Goal: Task Accomplishment & Management: Manage account settings

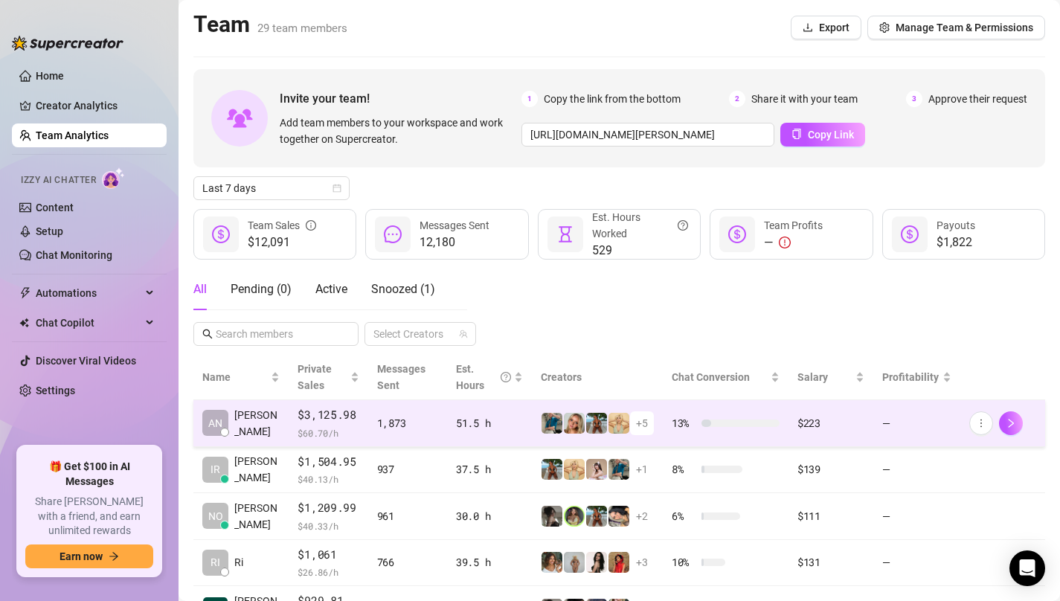
click at [646, 423] on span "+ 5" at bounding box center [642, 423] width 12 height 16
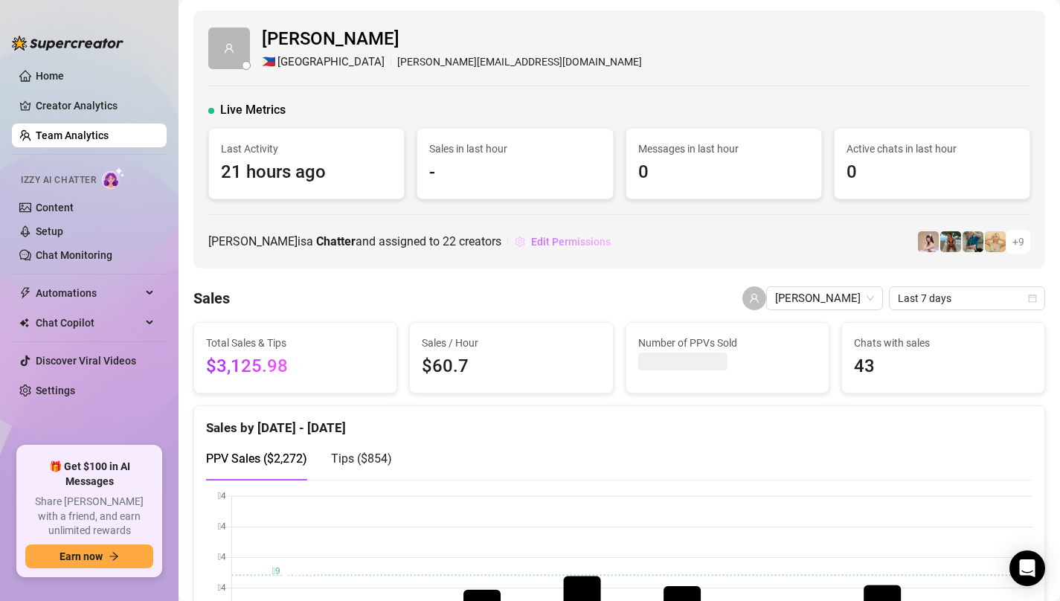
click at [567, 237] on span "Edit Permissions" at bounding box center [571, 242] width 80 height 12
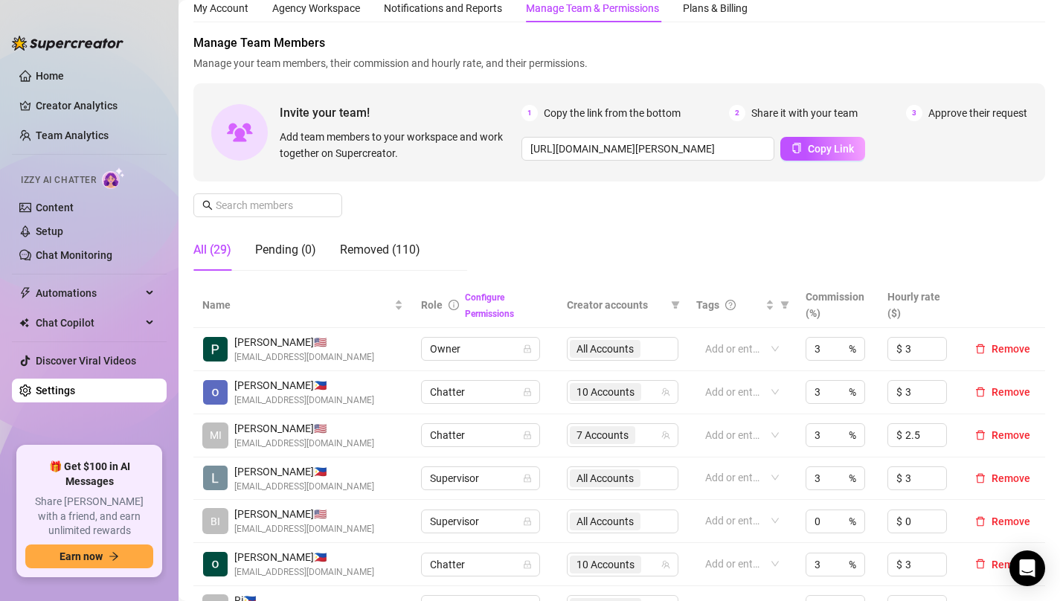
scroll to position [54, 0]
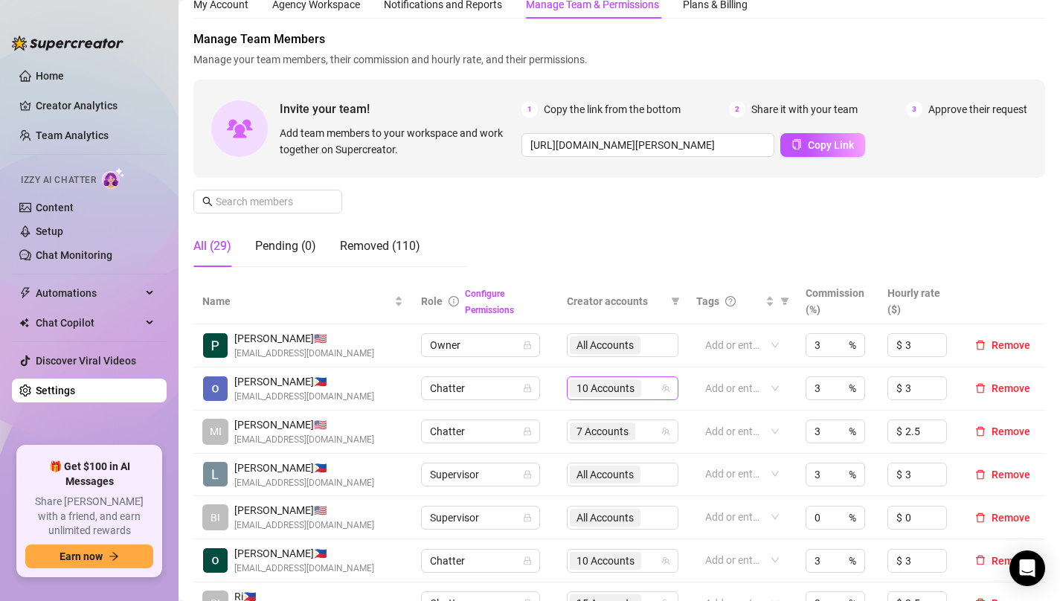
click at [618, 391] on span "10 Accounts" at bounding box center [605, 388] width 58 height 16
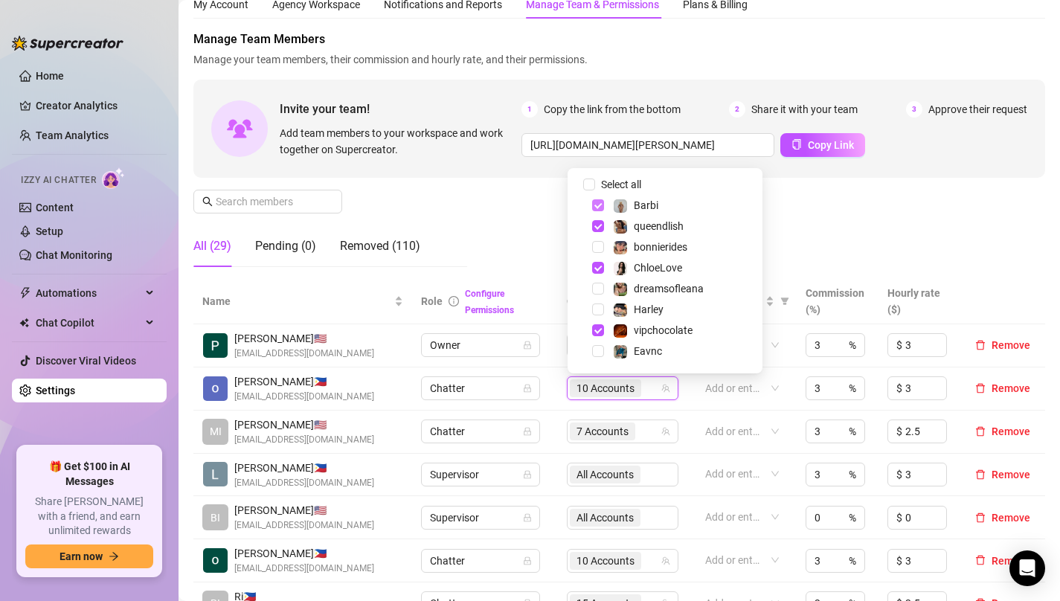
click at [601, 202] on span "Select tree node" at bounding box center [598, 205] width 12 height 12
click at [534, 233] on div "Manage Team Members Manage your team members, their commission and hourly rate,…" at bounding box center [619, 154] width 852 height 248
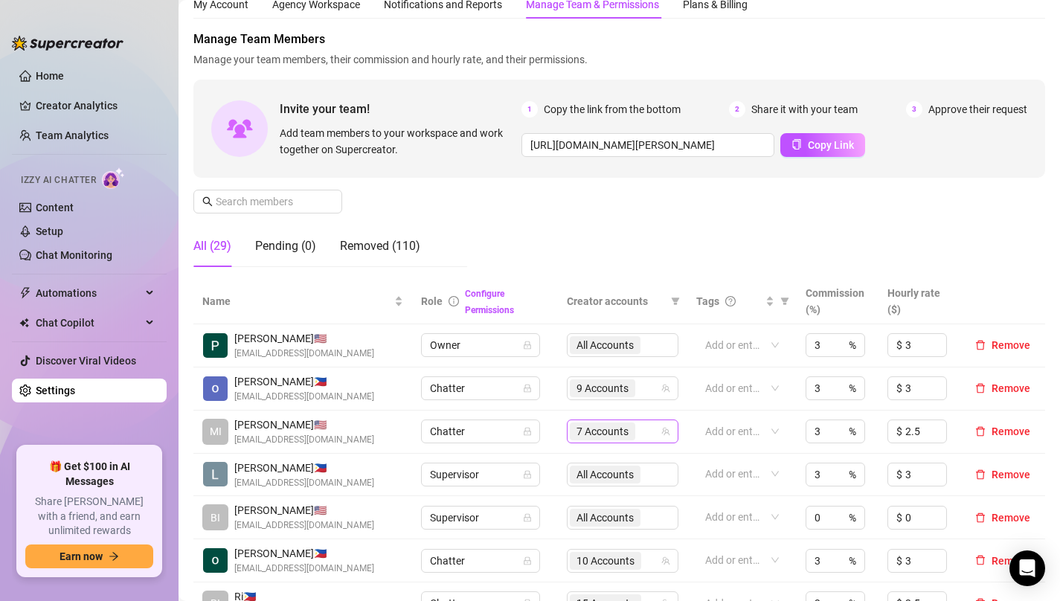
click at [602, 438] on span "7 Accounts" at bounding box center [602, 431] width 52 height 16
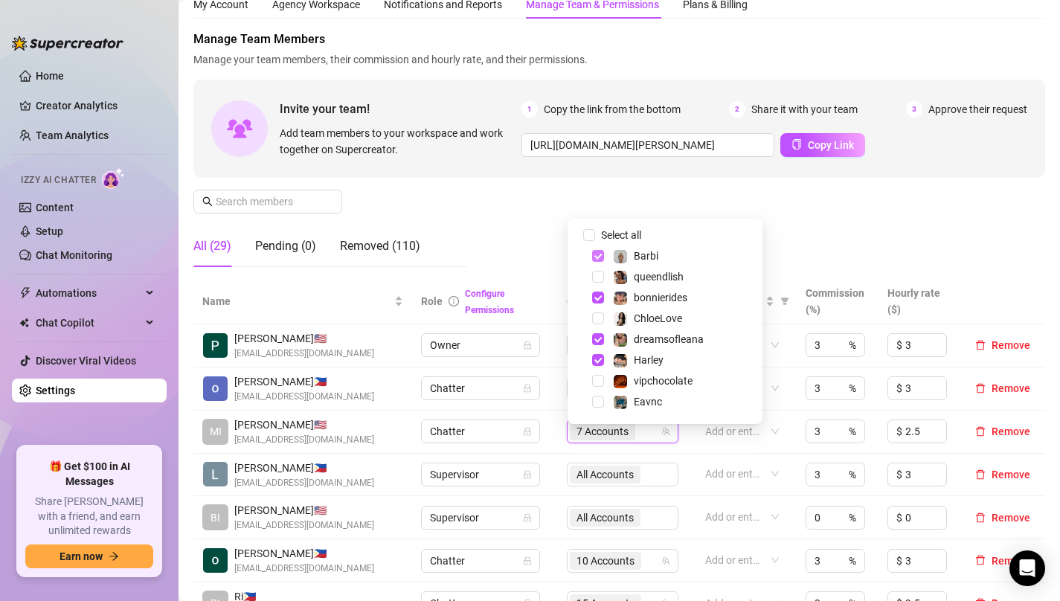
click at [595, 251] on span "Select tree node" at bounding box center [598, 256] width 12 height 12
click at [547, 264] on div "Manage Team Members Manage your team members, their commission and hourly rate,…" at bounding box center [619, 154] width 852 height 248
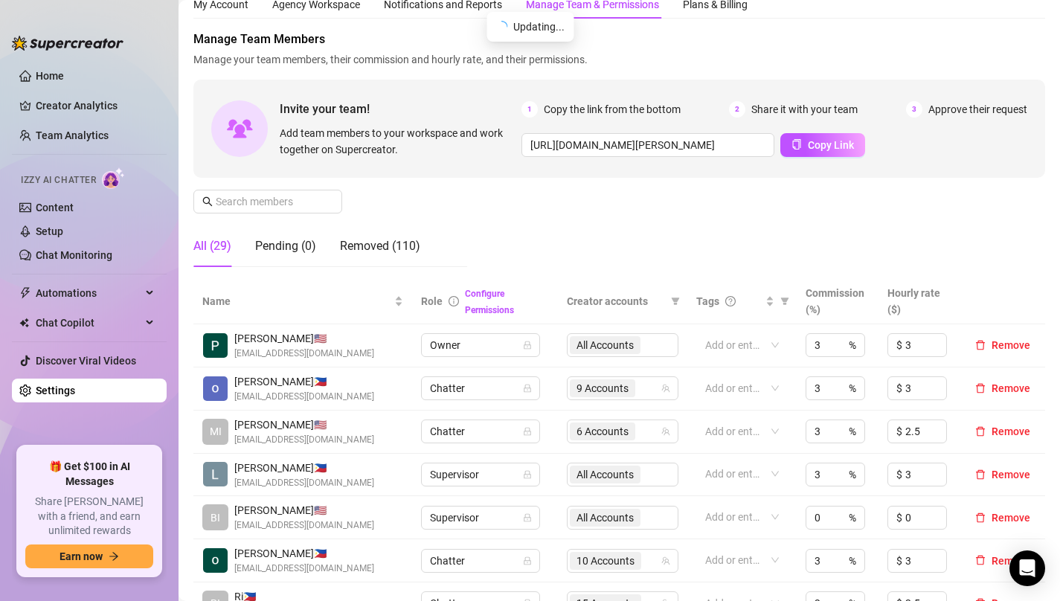
click at [600, 486] on div "All Accounts" at bounding box center [623, 475] width 112 height 24
click at [592, 485] on div "All Accounts" at bounding box center [623, 475] width 112 height 24
click at [595, 486] on div "All Accounts" at bounding box center [623, 475] width 112 height 24
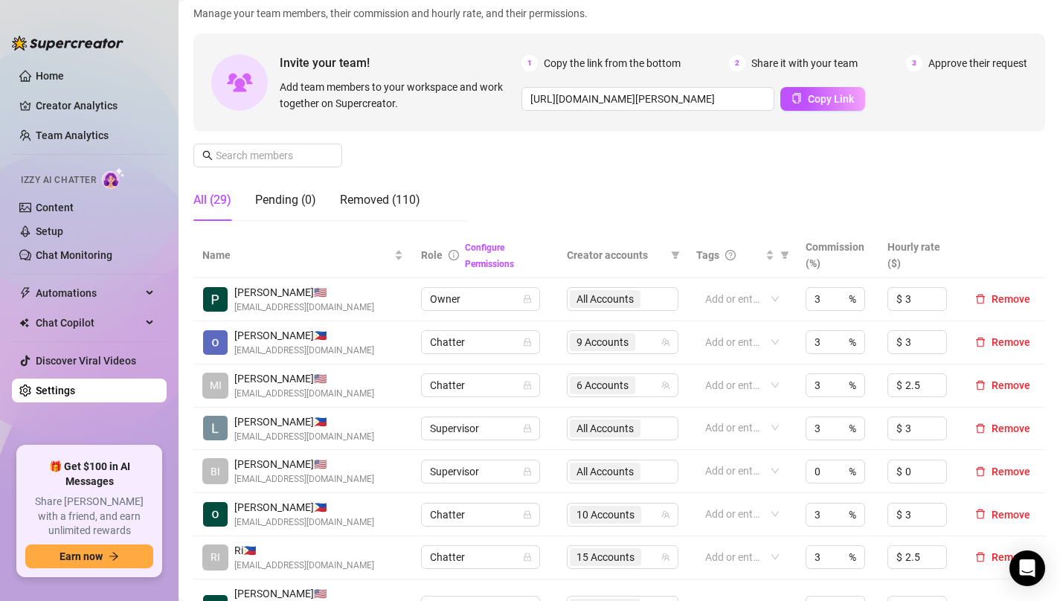
scroll to position [132, 0]
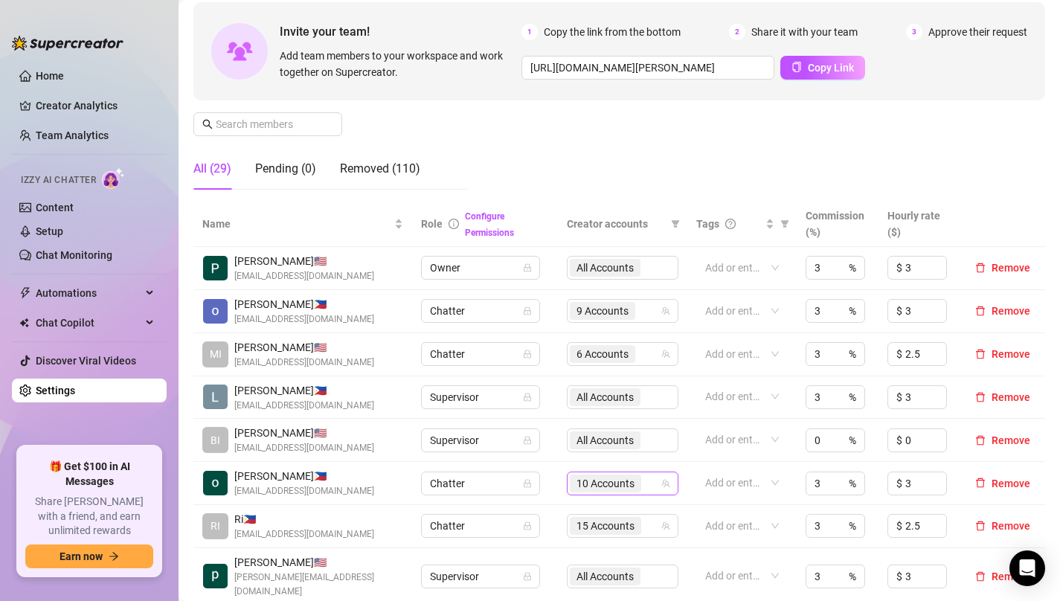
click at [605, 492] on span "10 Accounts" at bounding box center [605, 483] width 58 height 16
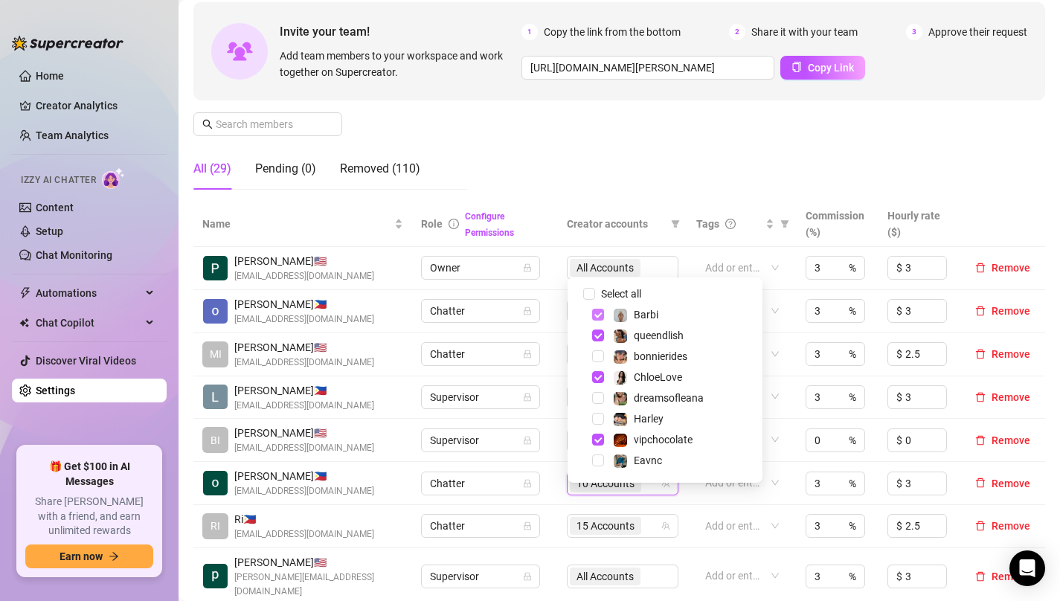
click at [592, 318] on span "Select tree node" at bounding box center [598, 315] width 12 height 12
click at [565, 172] on div "Manage Team Members Manage your team members, their commission and hourly rate,…" at bounding box center [619, 77] width 852 height 248
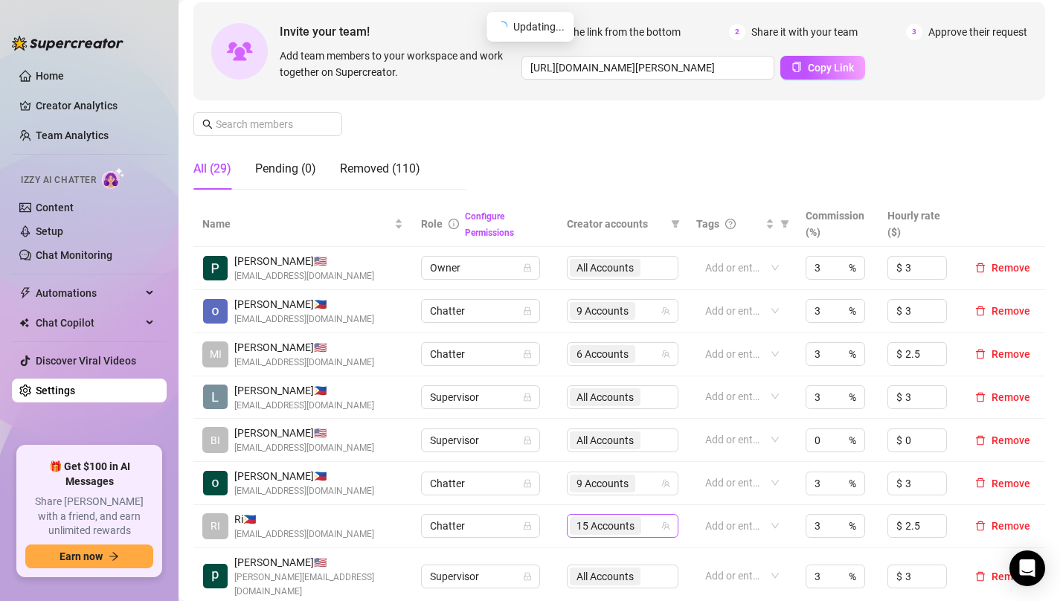
click at [597, 534] on span "15 Accounts" at bounding box center [605, 526] width 58 height 16
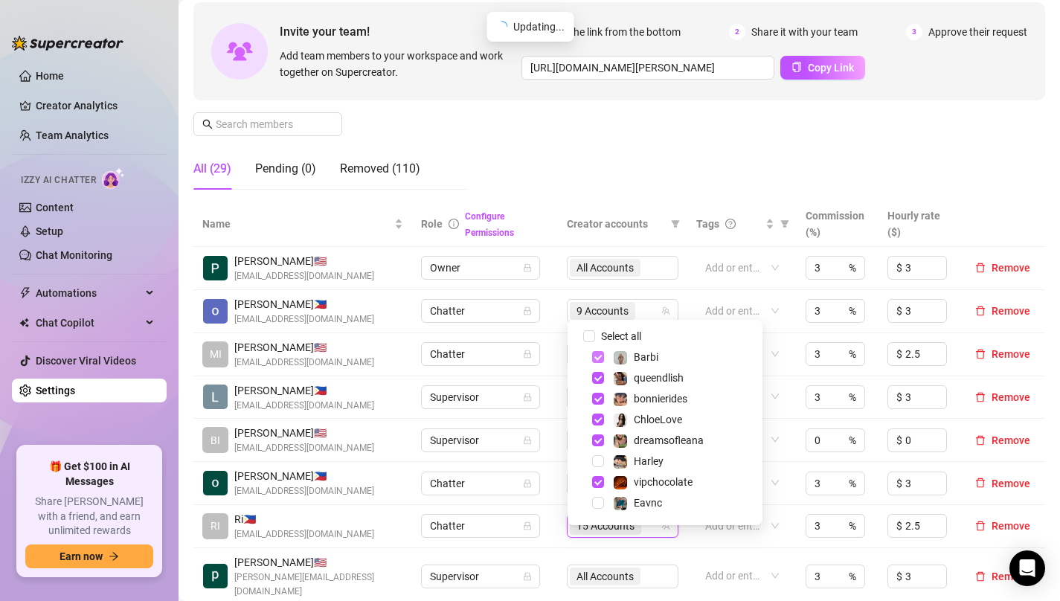
click at [597, 355] on span "Select tree node" at bounding box center [598, 357] width 12 height 12
click at [553, 503] on td "Chatter" at bounding box center [485, 483] width 147 height 43
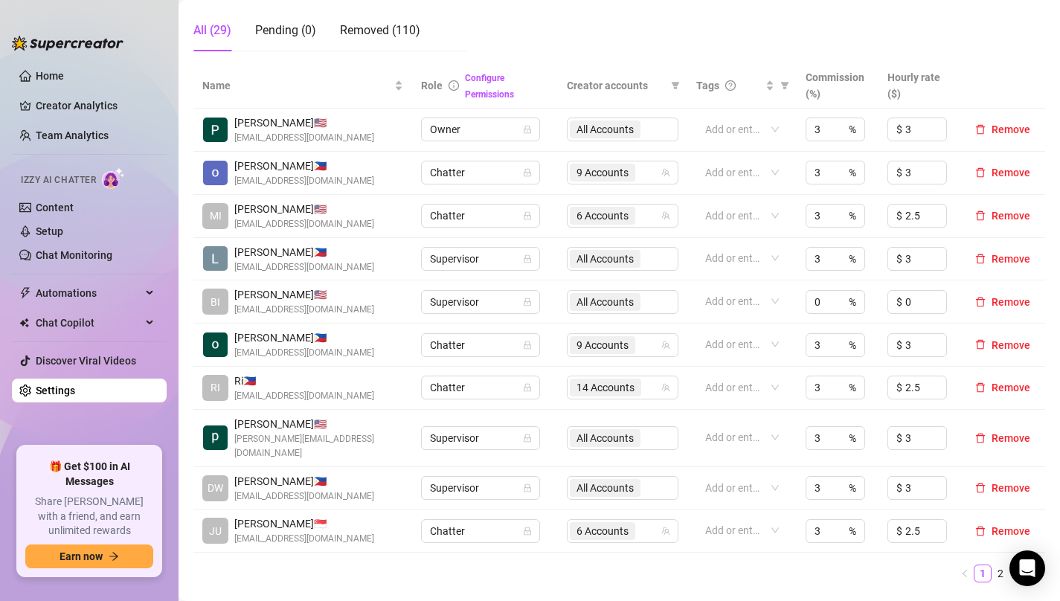
scroll to position [282, 0]
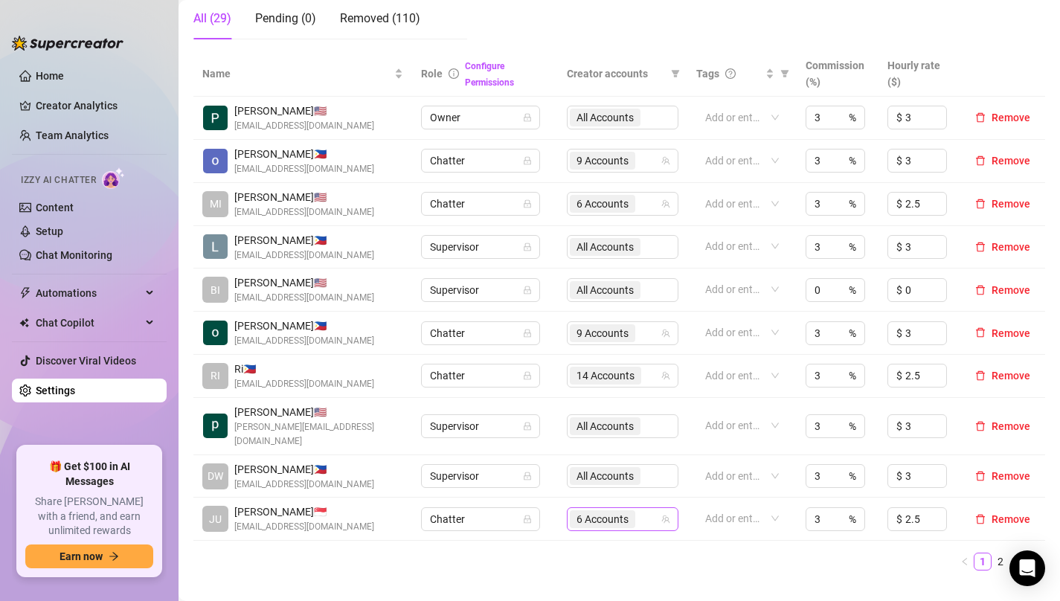
click at [594, 517] on span "6 Accounts" at bounding box center [602, 519] width 52 height 16
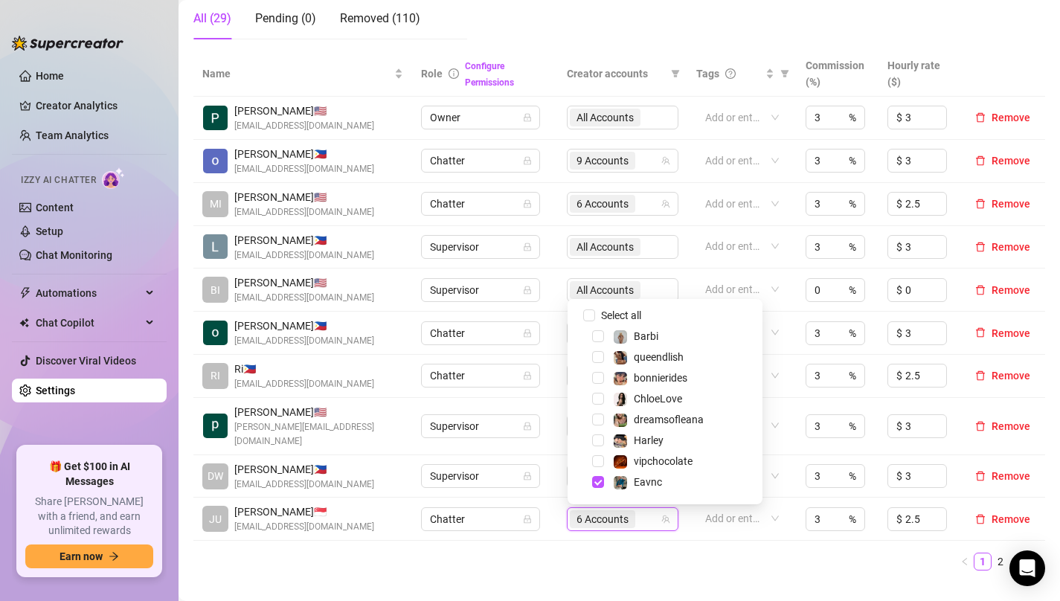
click at [595, 561] on ul "1 2 3" at bounding box center [619, 562] width 852 height 18
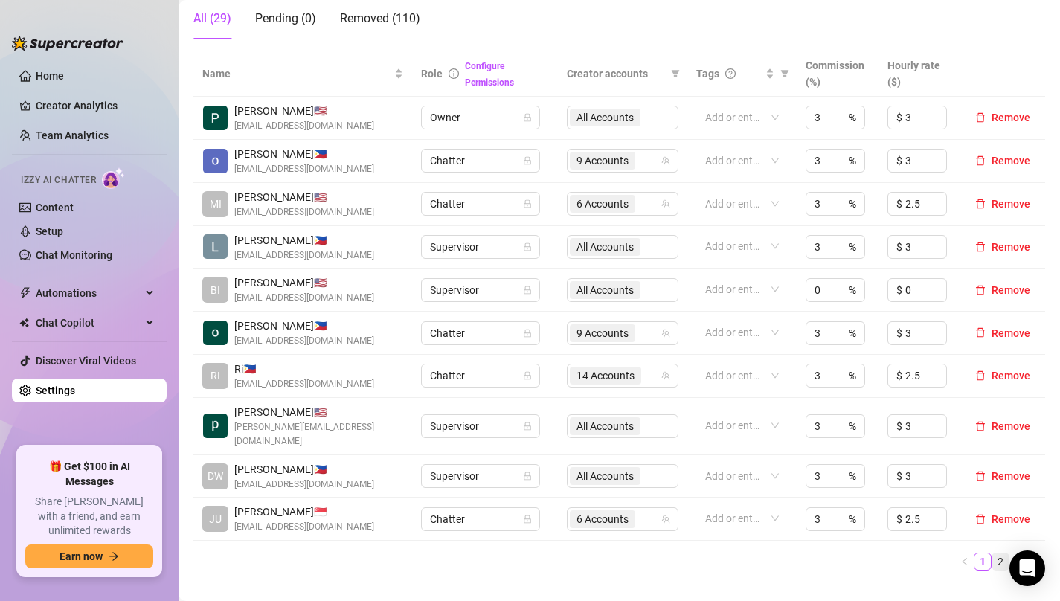
click at [1004, 560] on link "2" at bounding box center [1000, 561] width 16 height 16
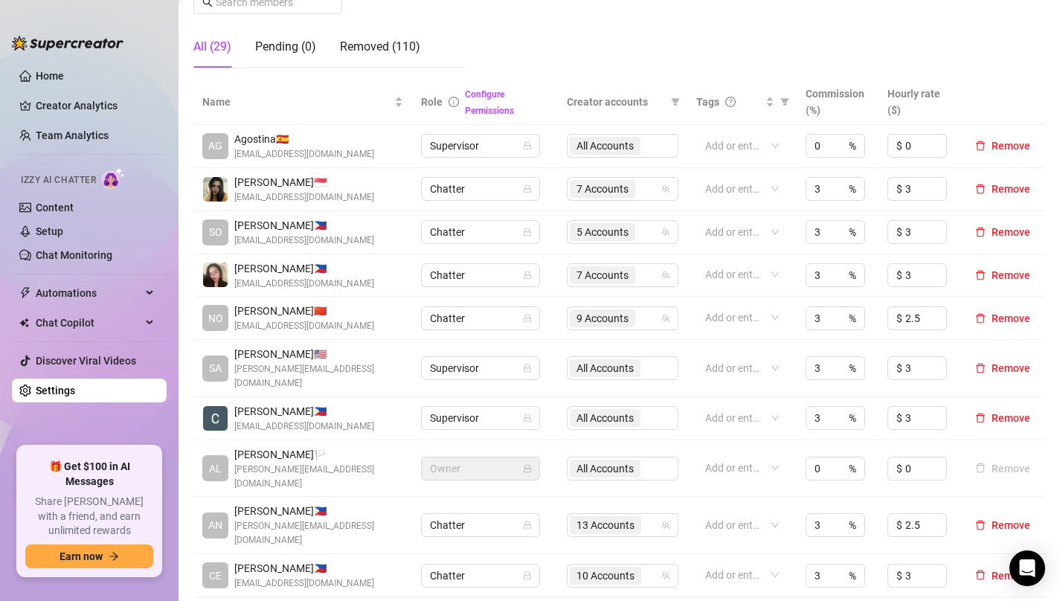
scroll to position [251, 0]
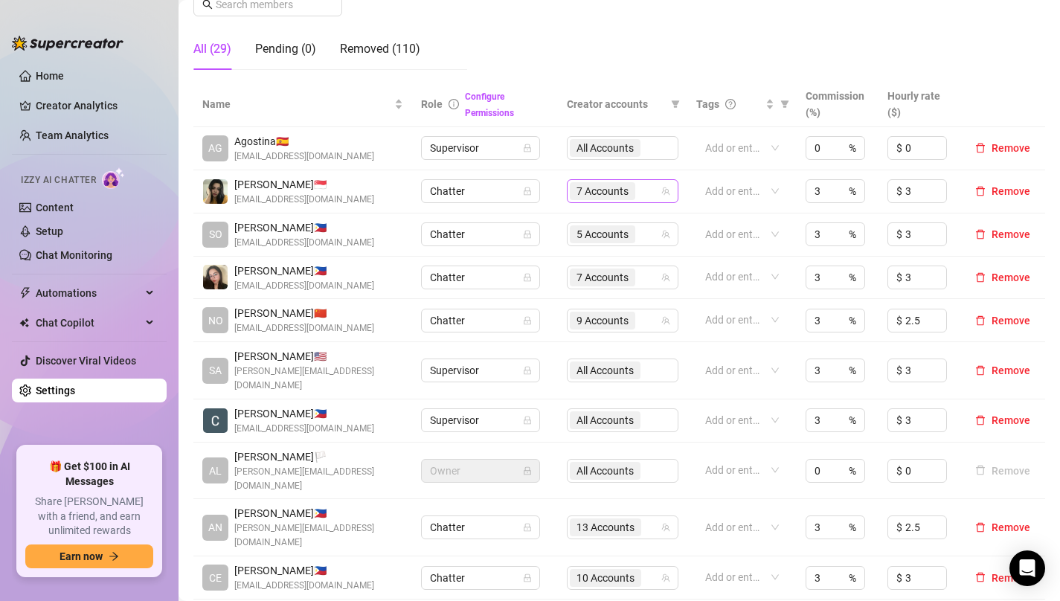
click at [590, 189] on span "7 Accounts" at bounding box center [602, 191] width 52 height 16
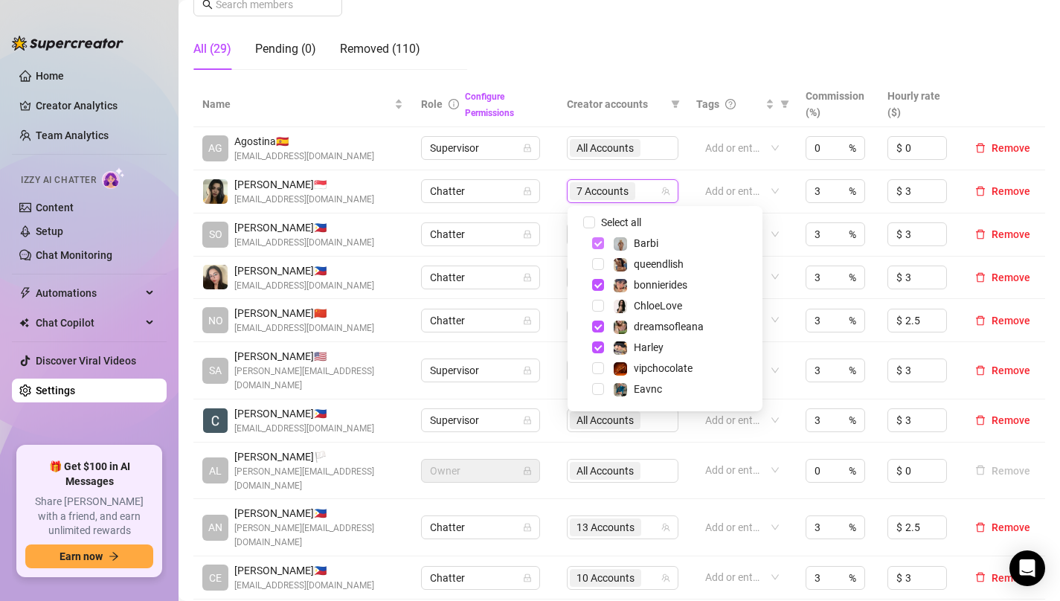
click at [598, 245] on span "Select tree node" at bounding box center [598, 243] width 12 height 12
click at [551, 239] on td "Chatter" at bounding box center [485, 234] width 147 height 43
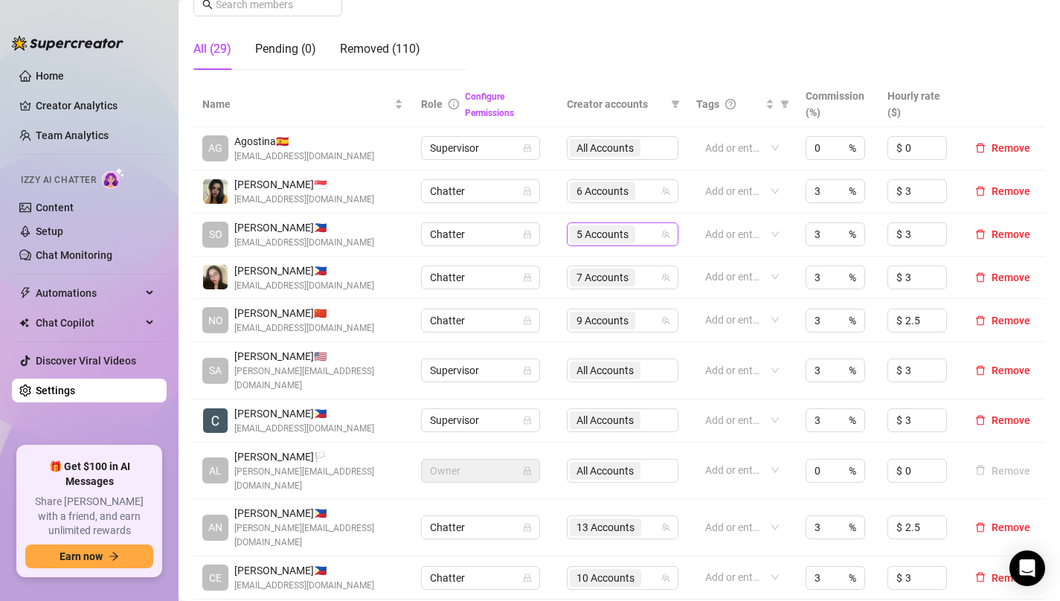
click at [589, 232] on span "5 Accounts" at bounding box center [602, 234] width 52 height 16
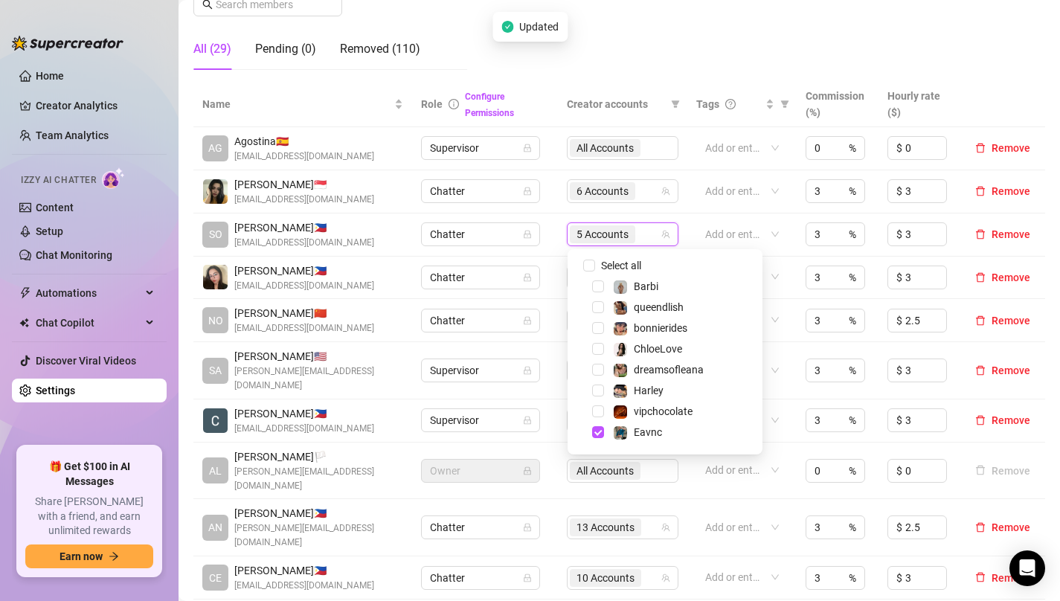
click at [547, 257] on td "Chatter" at bounding box center [485, 278] width 147 height 43
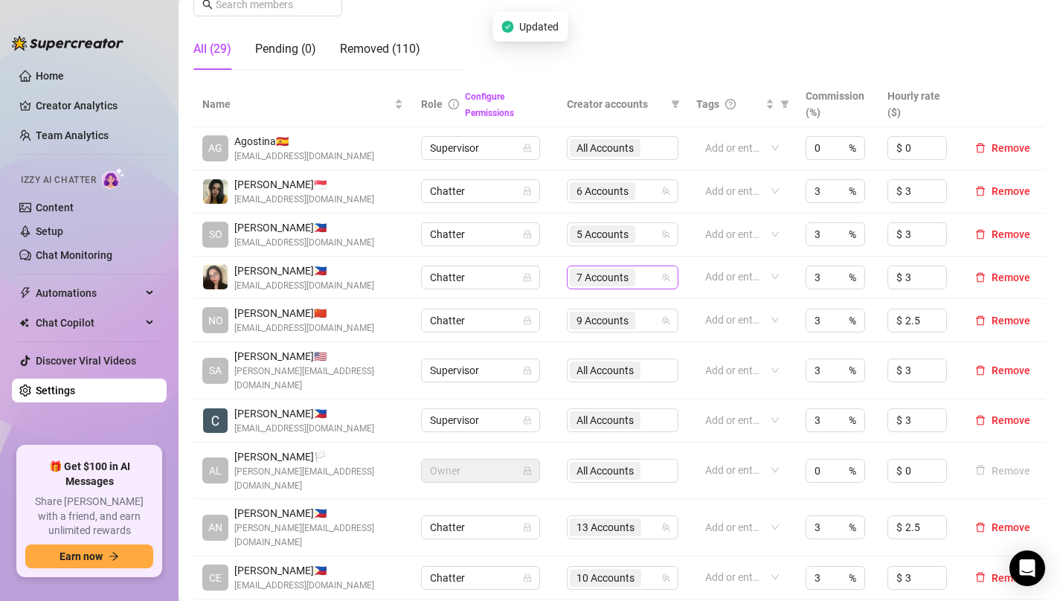
click at [596, 280] on span "7 Accounts" at bounding box center [602, 277] width 52 height 16
click at [548, 292] on td "Chatter" at bounding box center [485, 278] width 147 height 43
click at [597, 320] on span "9 Accounts" at bounding box center [602, 320] width 52 height 16
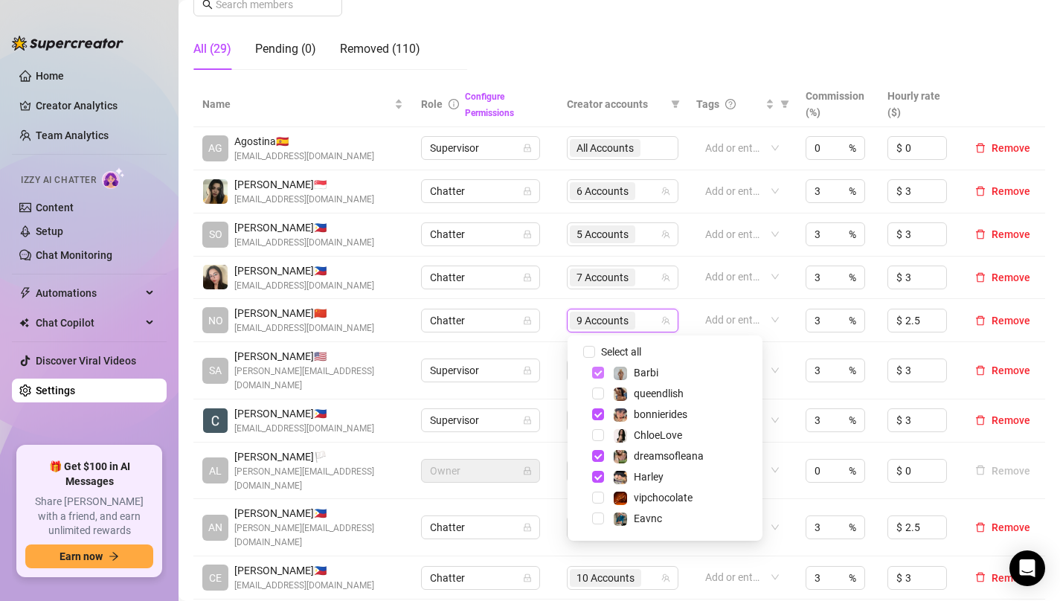
click at [597, 369] on span "Select tree node" at bounding box center [598, 373] width 12 height 12
click at [550, 321] on td "Chatter" at bounding box center [485, 320] width 147 height 43
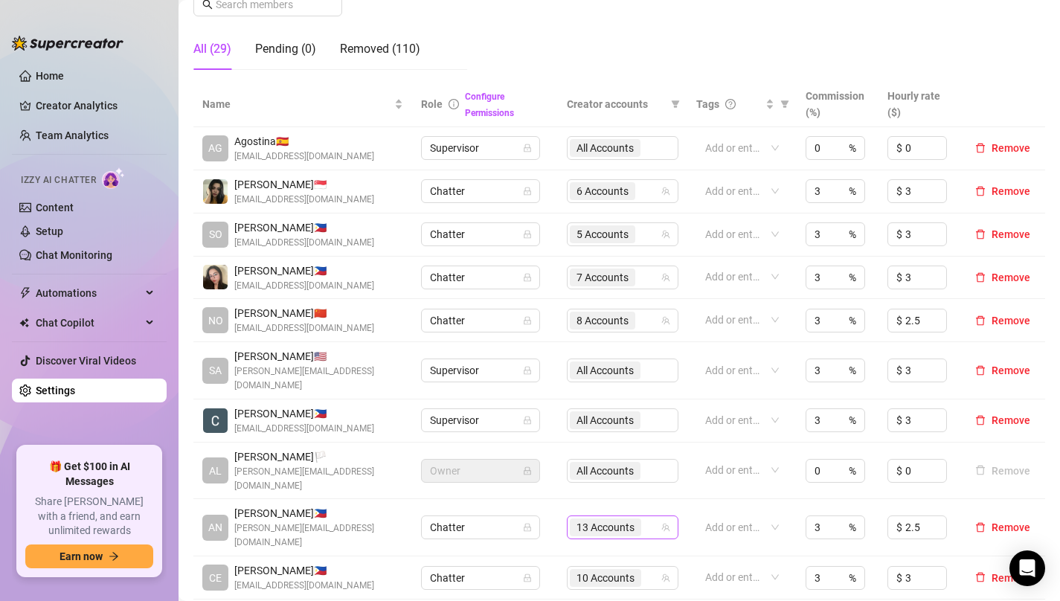
click at [588, 519] on span "13 Accounts" at bounding box center [605, 527] width 58 height 16
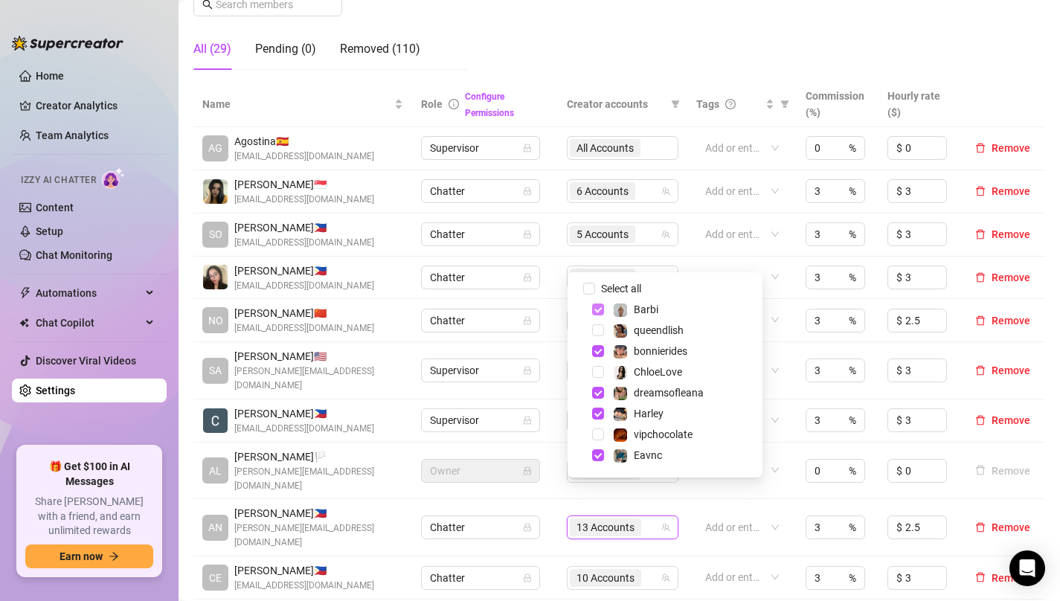
click at [595, 310] on span "Select tree node" at bounding box center [598, 309] width 12 height 12
click at [556, 340] on td "Chatter" at bounding box center [485, 320] width 147 height 43
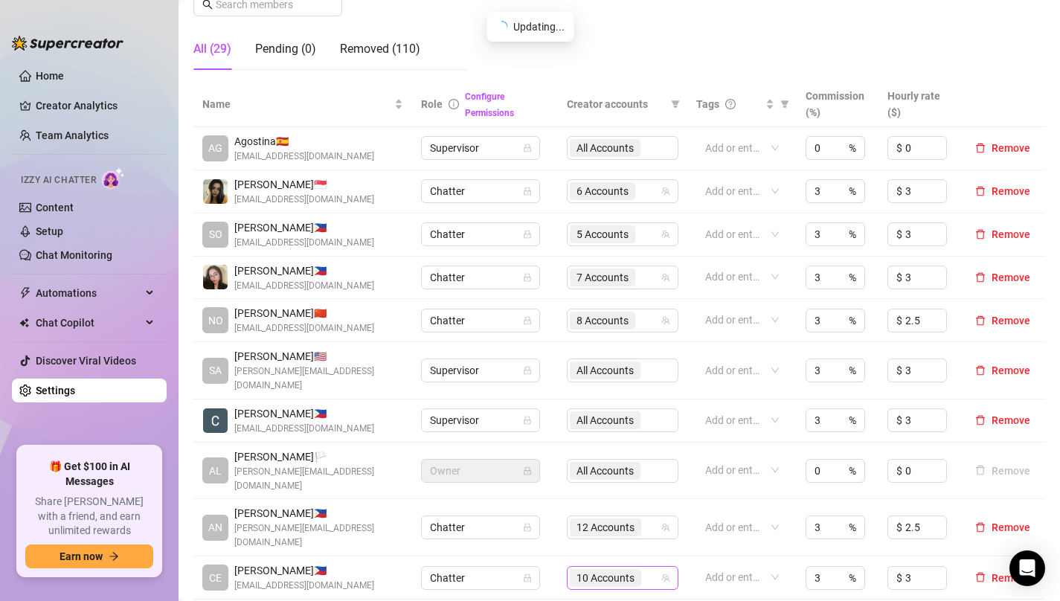
click at [601, 570] on span "10 Accounts" at bounding box center [605, 578] width 58 height 16
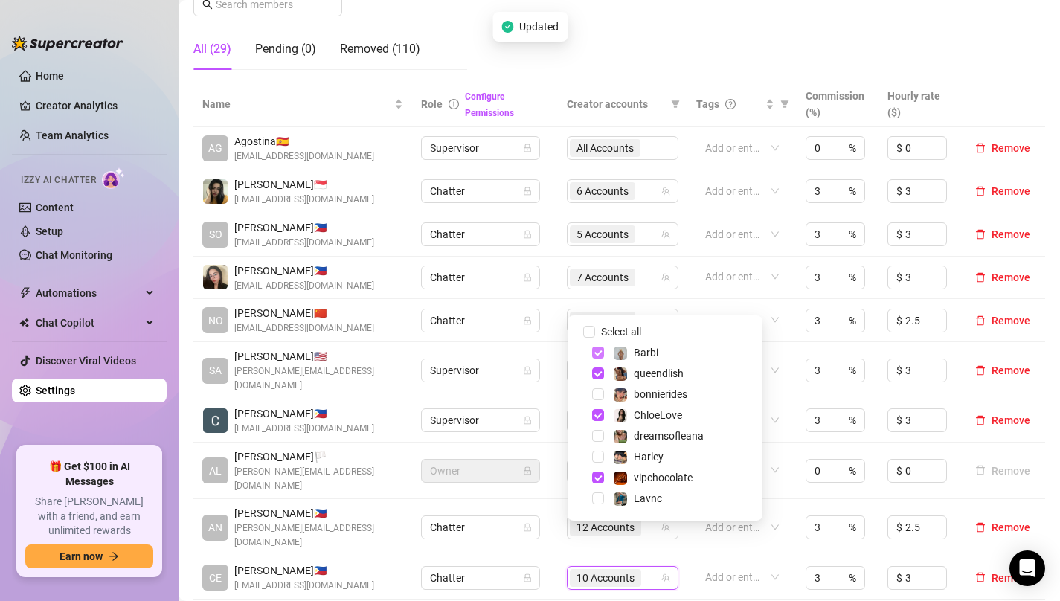
click at [596, 354] on span "Select tree node" at bounding box center [598, 353] width 12 height 12
click at [553, 556] on td "Chatter" at bounding box center [485, 577] width 147 height 43
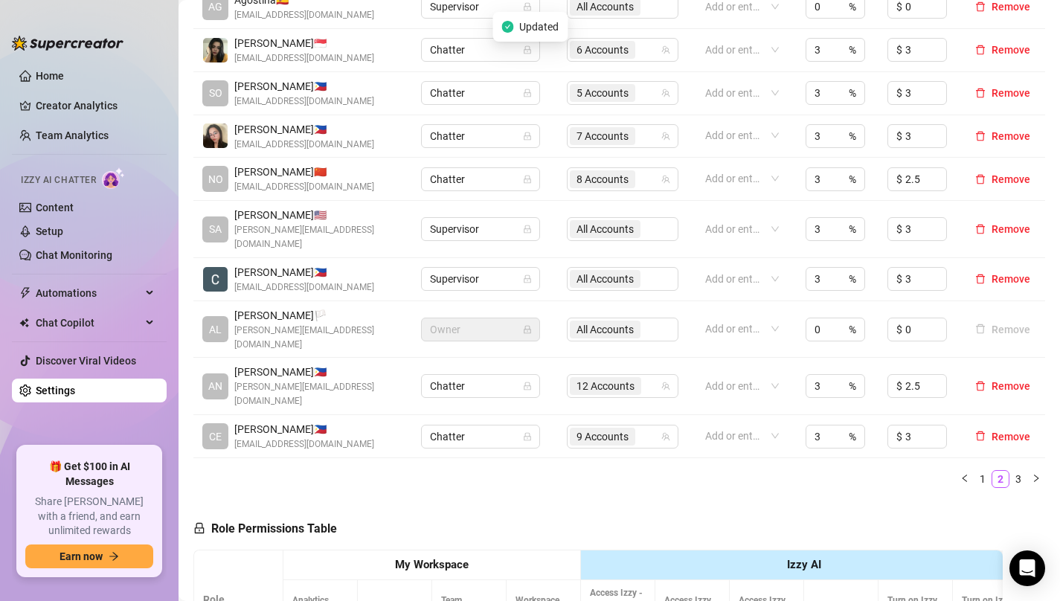
scroll to position [394, 0]
click at [1018, 469] on link "3" at bounding box center [1018, 477] width 16 height 16
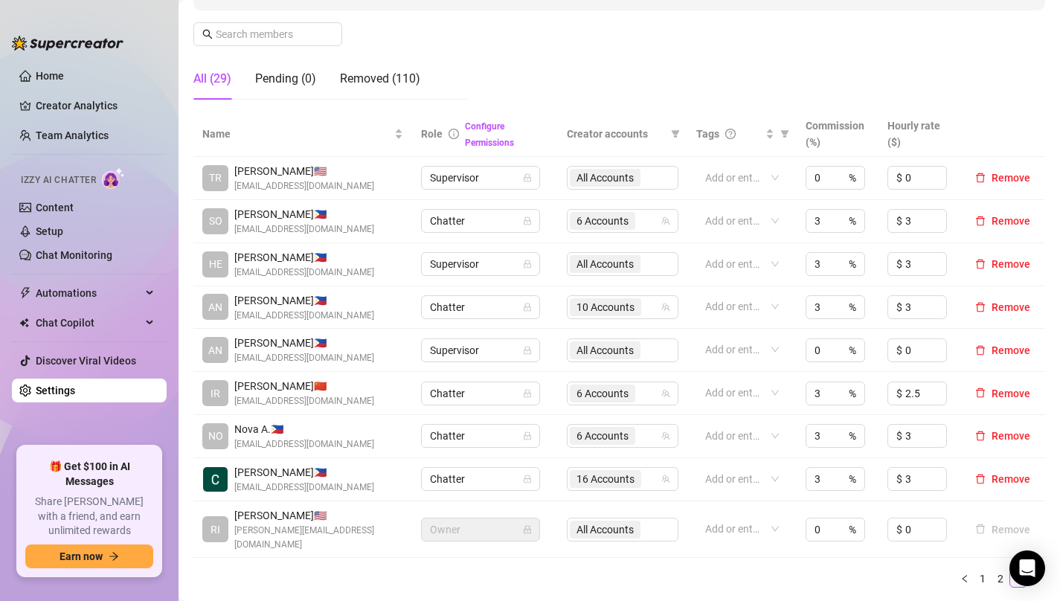
scroll to position [219, 0]
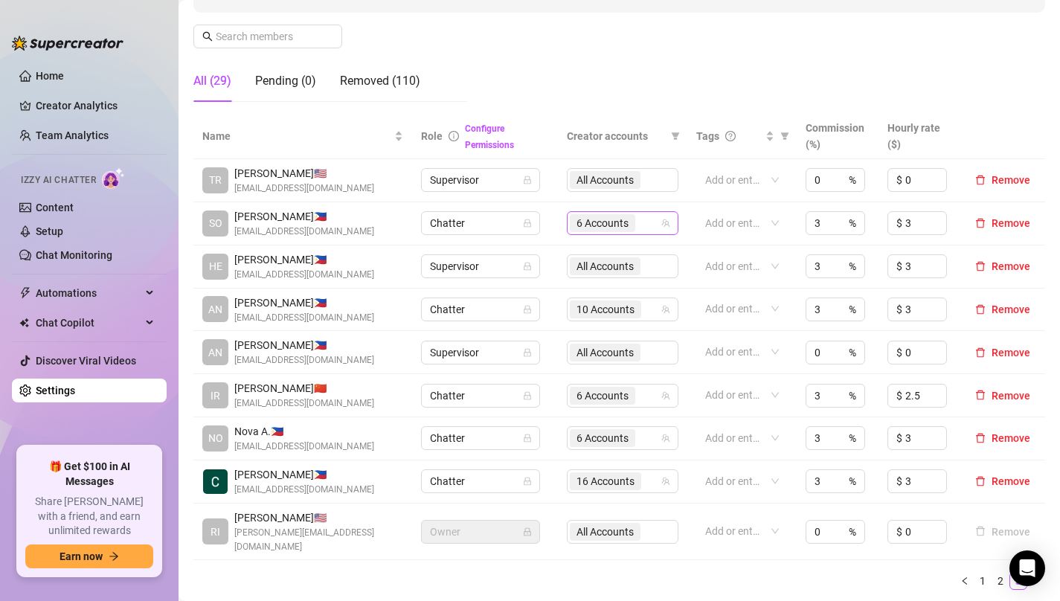
click at [593, 219] on span "6 Accounts" at bounding box center [602, 223] width 52 height 16
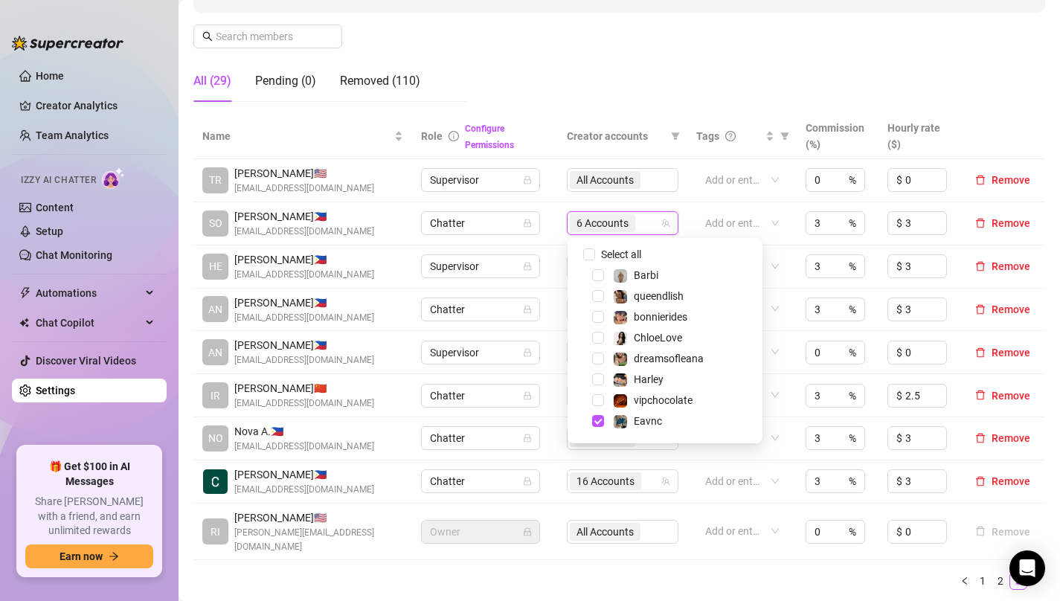
click at [553, 270] on td "Supervisor" at bounding box center [485, 266] width 147 height 43
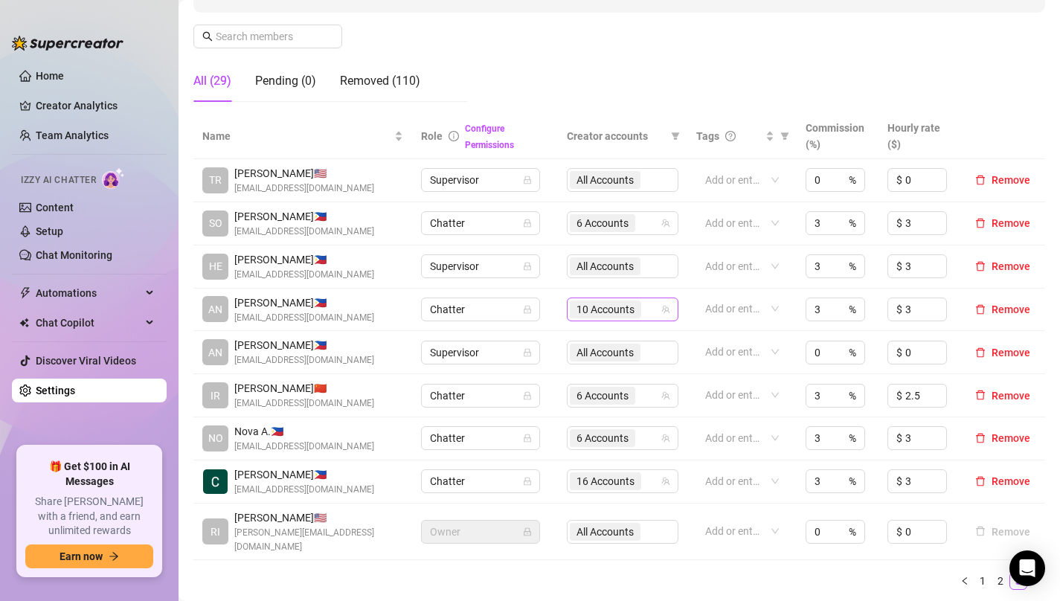
click at [601, 309] on span "10 Accounts" at bounding box center [605, 309] width 58 height 16
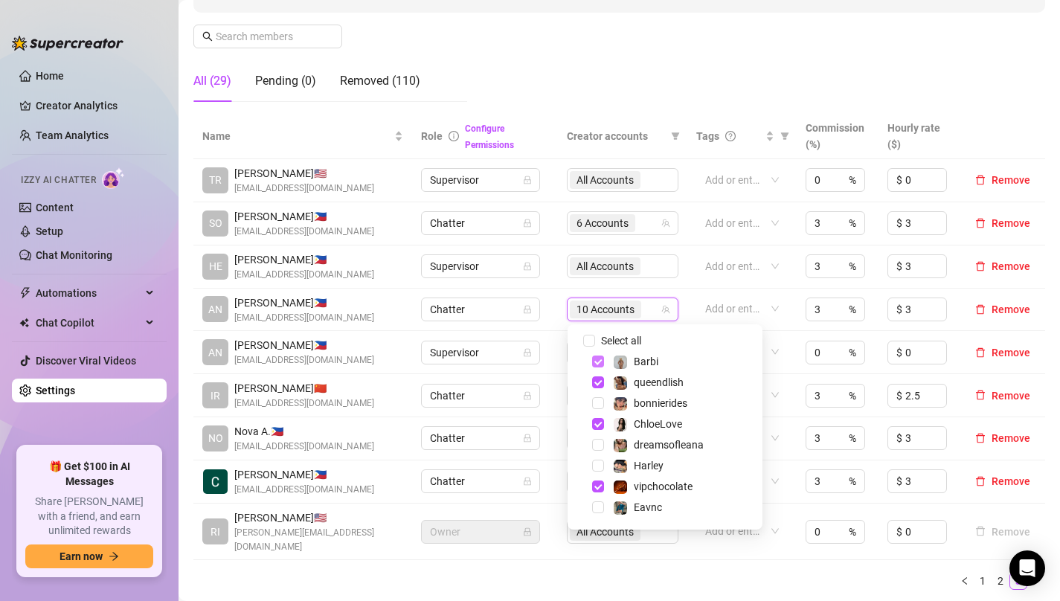
click at [599, 362] on span "Select tree node" at bounding box center [598, 362] width 12 height 12
click at [555, 308] on td "Chatter" at bounding box center [485, 310] width 147 height 43
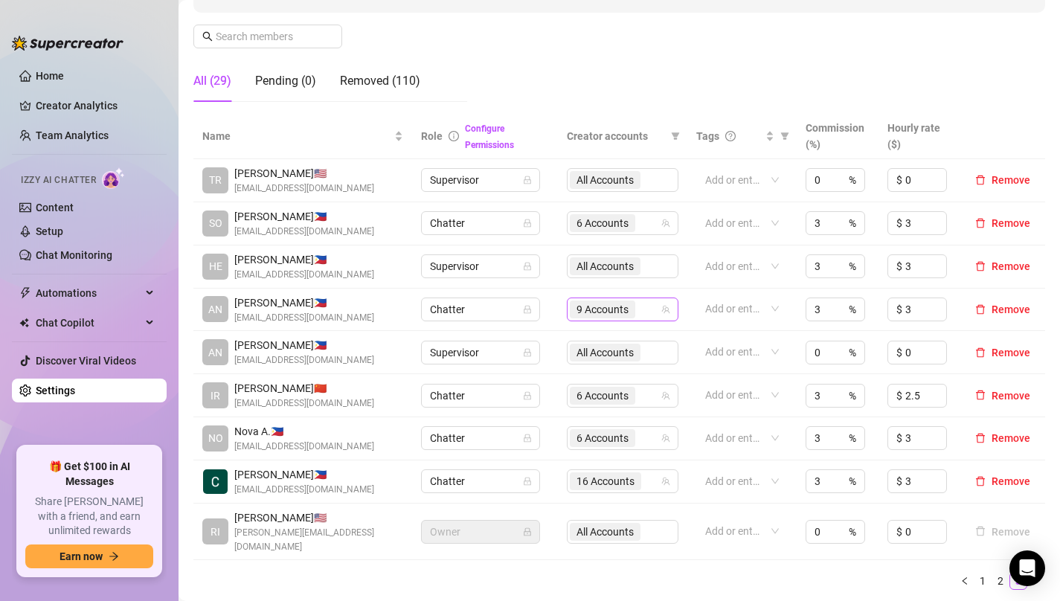
click at [591, 306] on span "9 Accounts" at bounding box center [602, 309] width 52 height 16
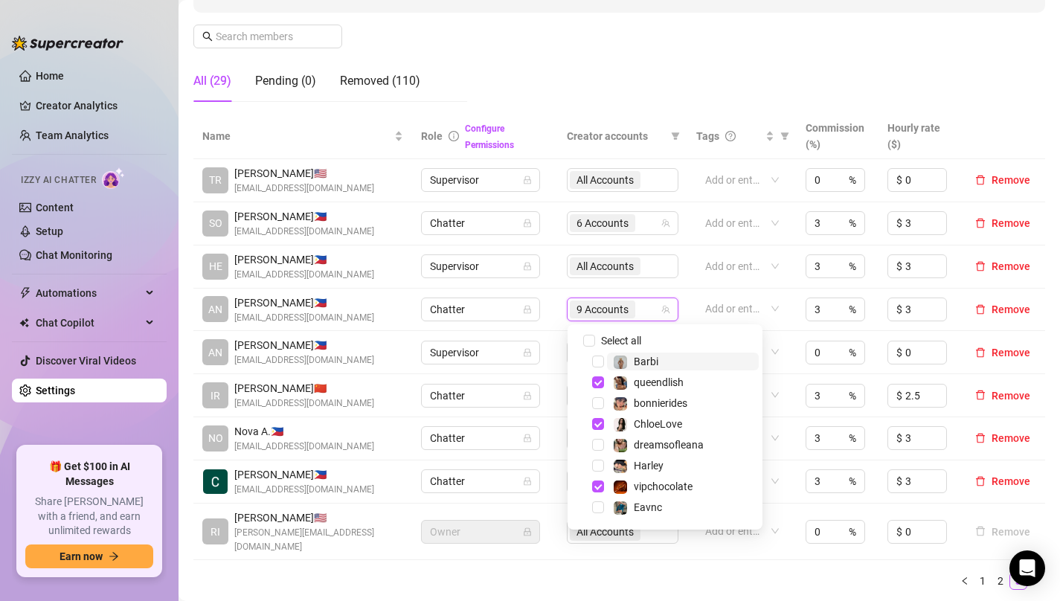
click at [553, 306] on td "Chatter" at bounding box center [485, 310] width 147 height 43
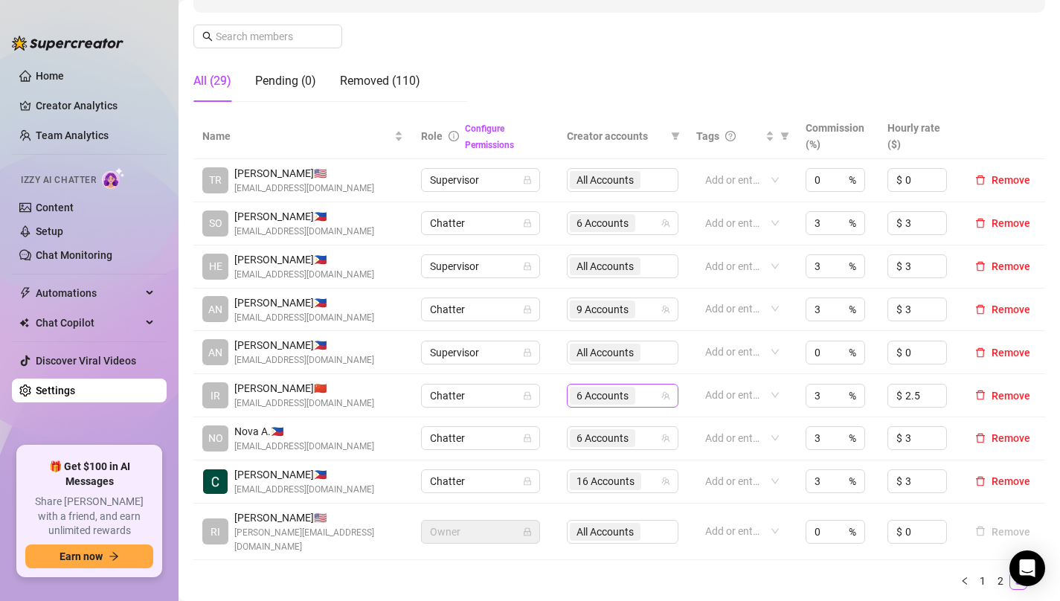
click at [598, 391] on span "6 Accounts" at bounding box center [602, 396] width 52 height 16
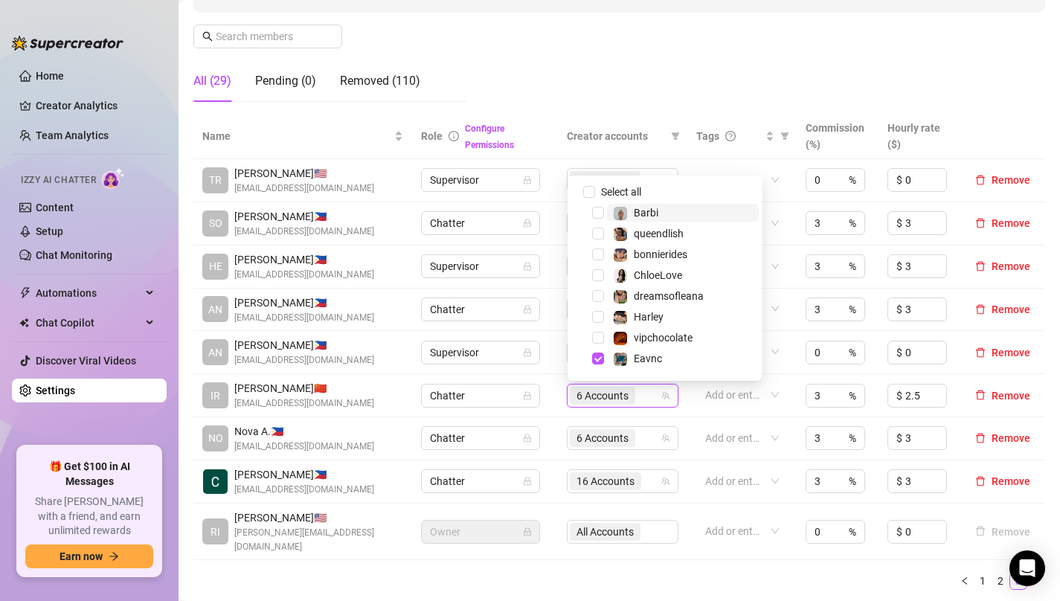
click at [555, 370] on td "Supervisor" at bounding box center [485, 352] width 147 height 43
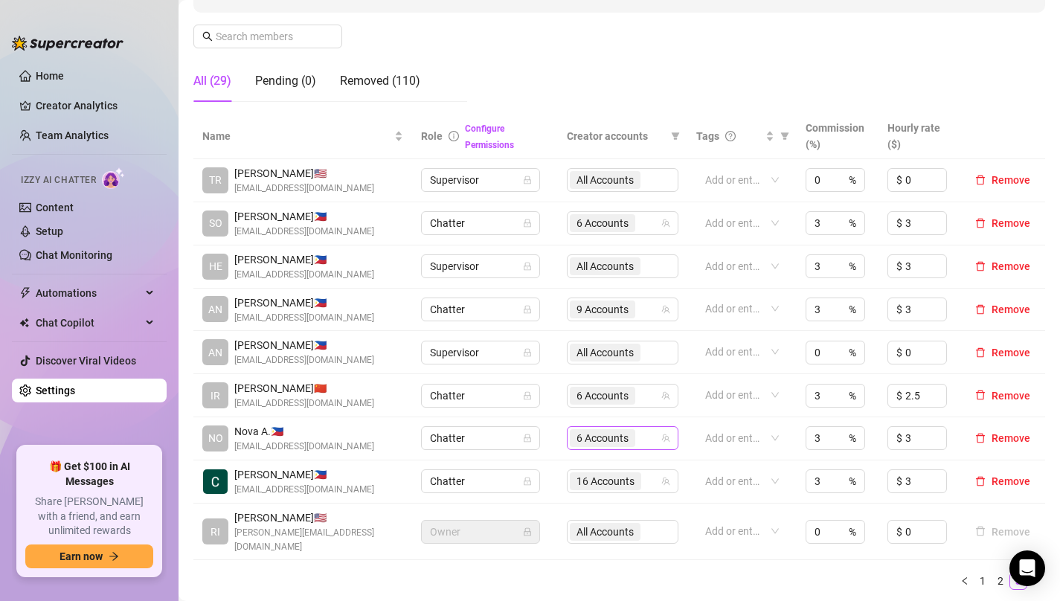
click at [593, 443] on span "6 Accounts" at bounding box center [602, 438] width 52 height 16
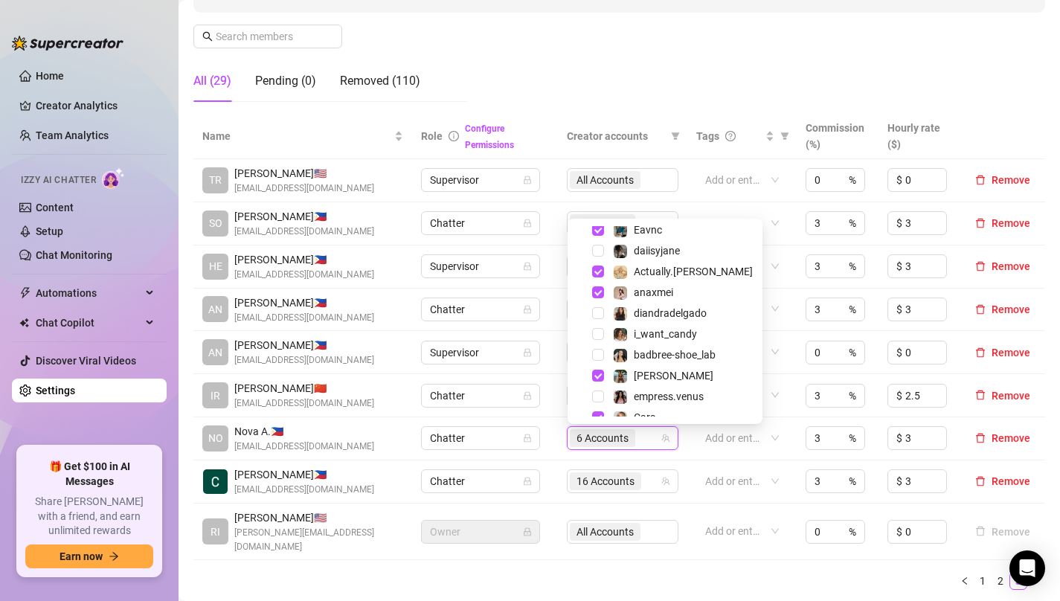
scroll to position [180, 0]
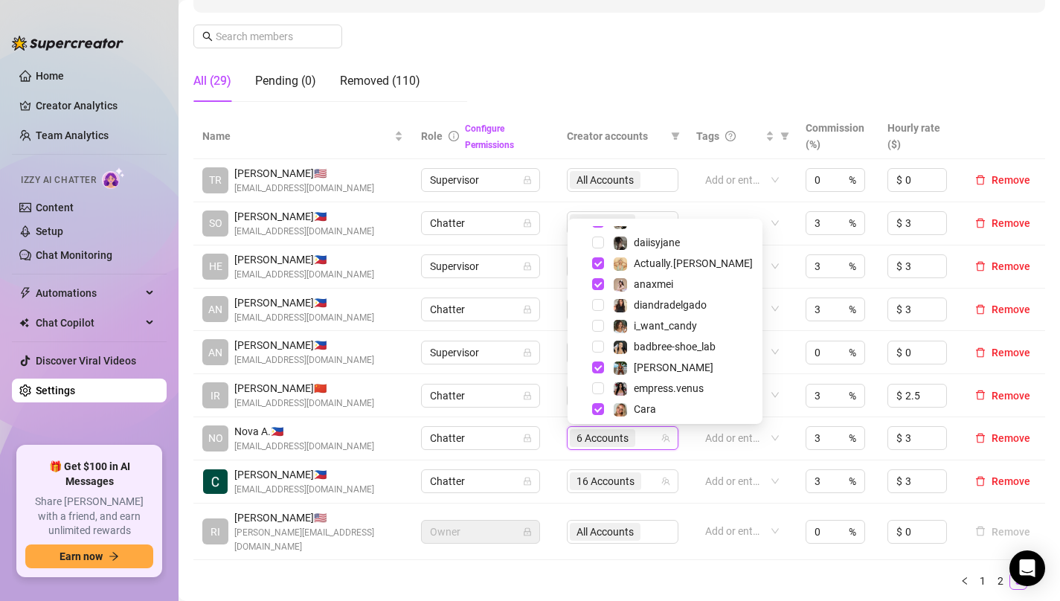
click at [559, 396] on tr "IR [PERSON_NAME] 🇨🇳 [EMAIL_ADDRESS][DOMAIN_NAME] Chatter 6 Accounts Add or ente…" at bounding box center [619, 395] width 852 height 43
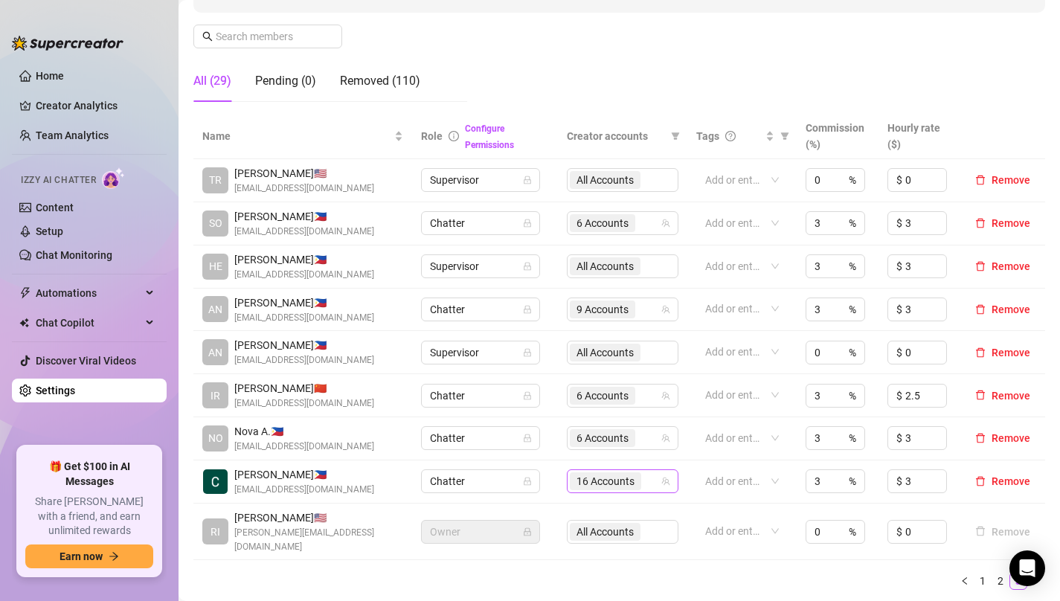
click at [604, 477] on span "16 Accounts" at bounding box center [605, 481] width 58 height 16
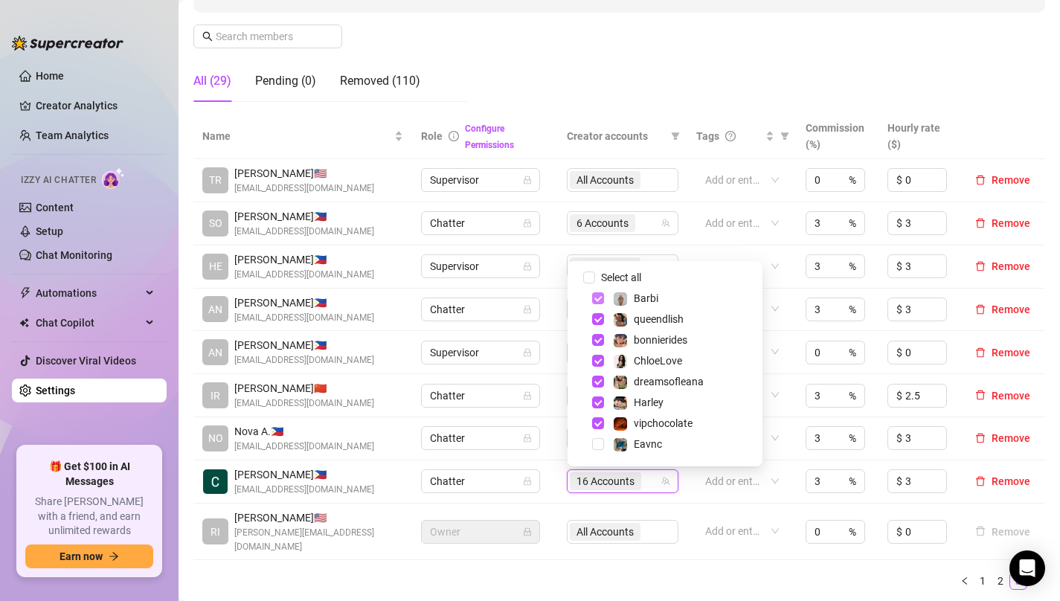
click at [600, 297] on span "Select tree node" at bounding box center [598, 298] width 12 height 12
click at [553, 283] on td "Supervisor" at bounding box center [485, 266] width 147 height 43
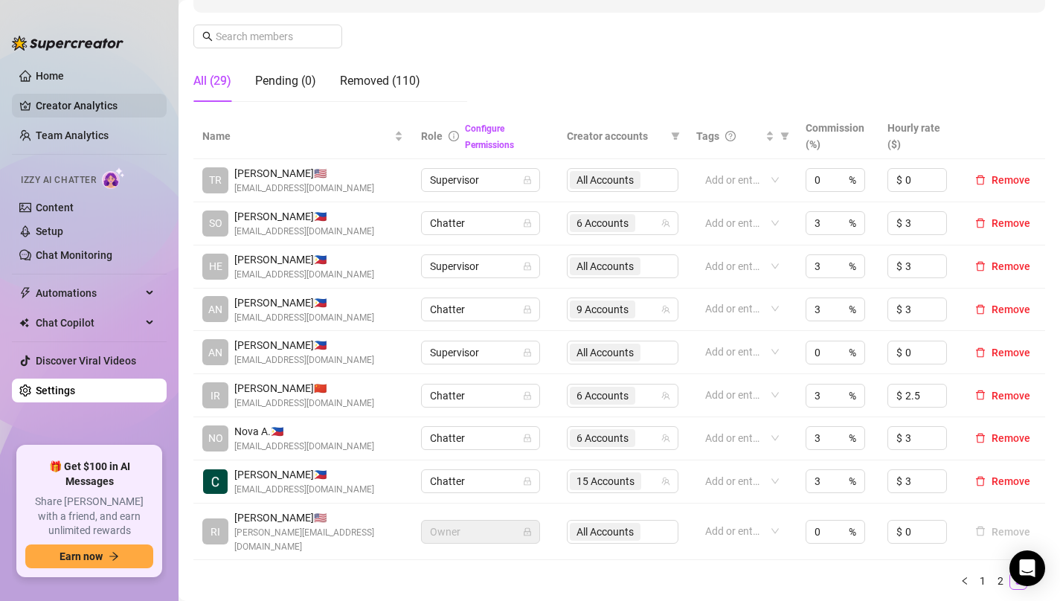
click at [71, 103] on link "Creator Analytics" at bounding box center [95, 106] width 119 height 24
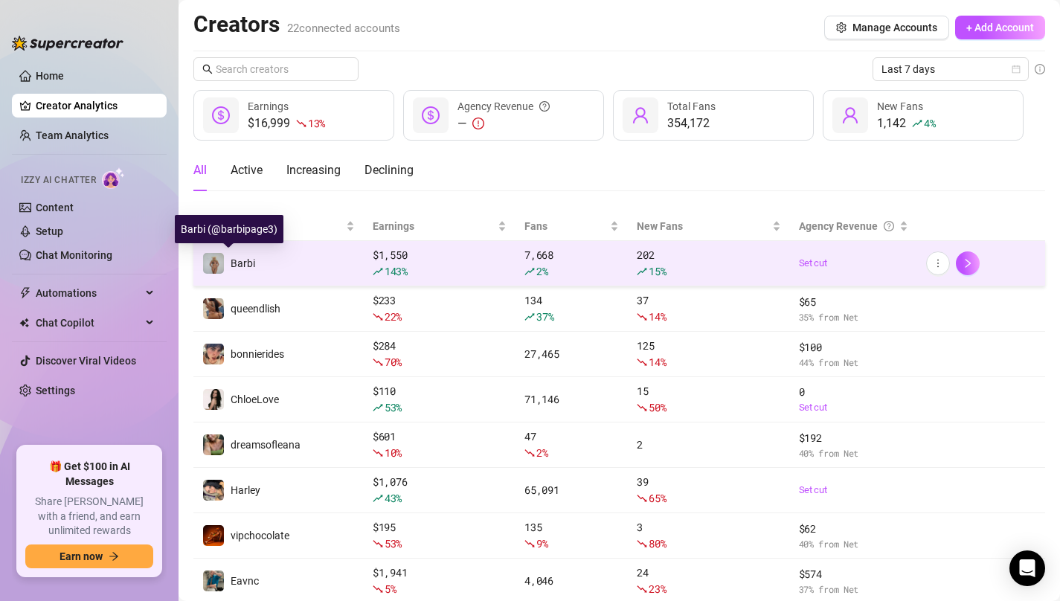
click at [239, 260] on span "Barbi" at bounding box center [243, 263] width 25 height 12
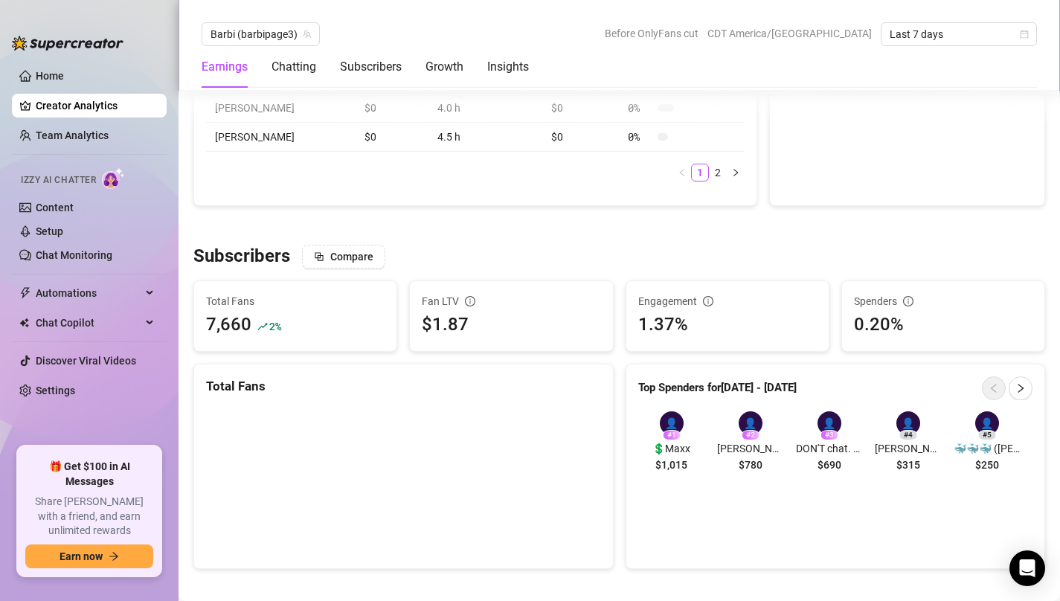
scroll to position [970, 0]
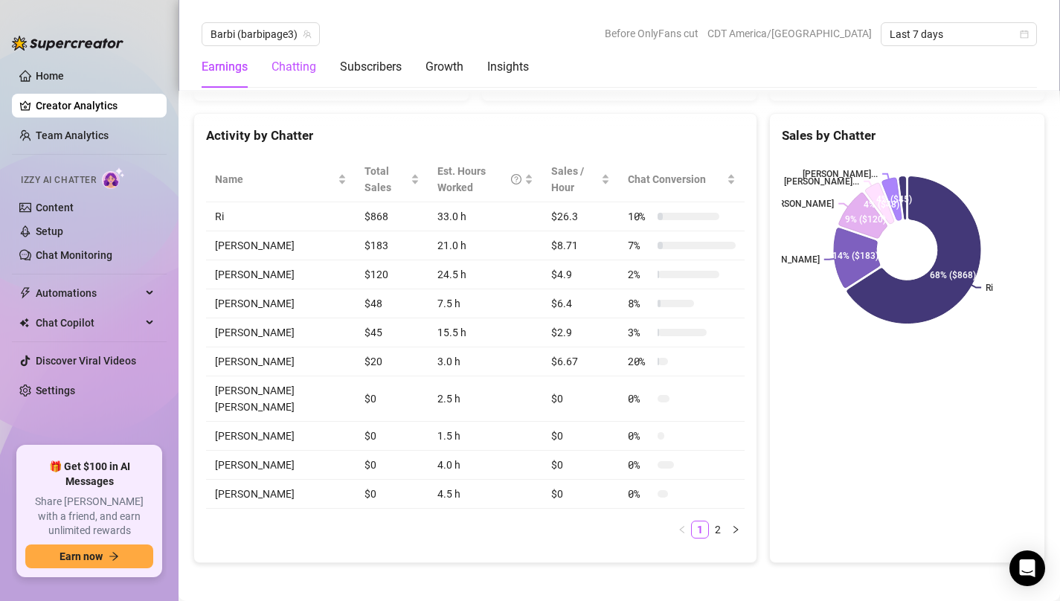
click at [298, 66] on div "Chatting" at bounding box center [294, 67] width 45 height 18
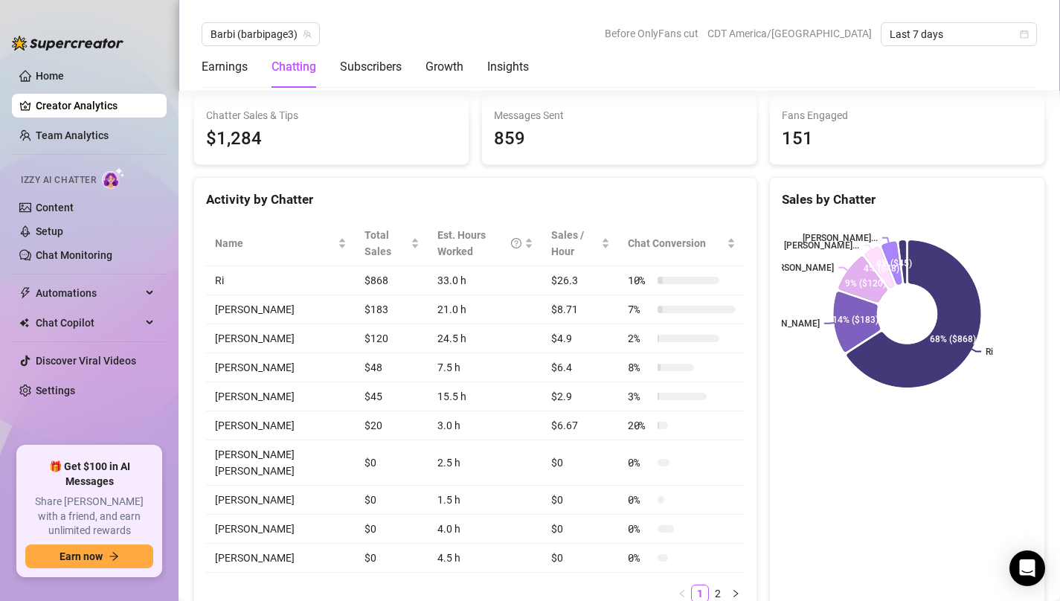
scroll to position [498, 0]
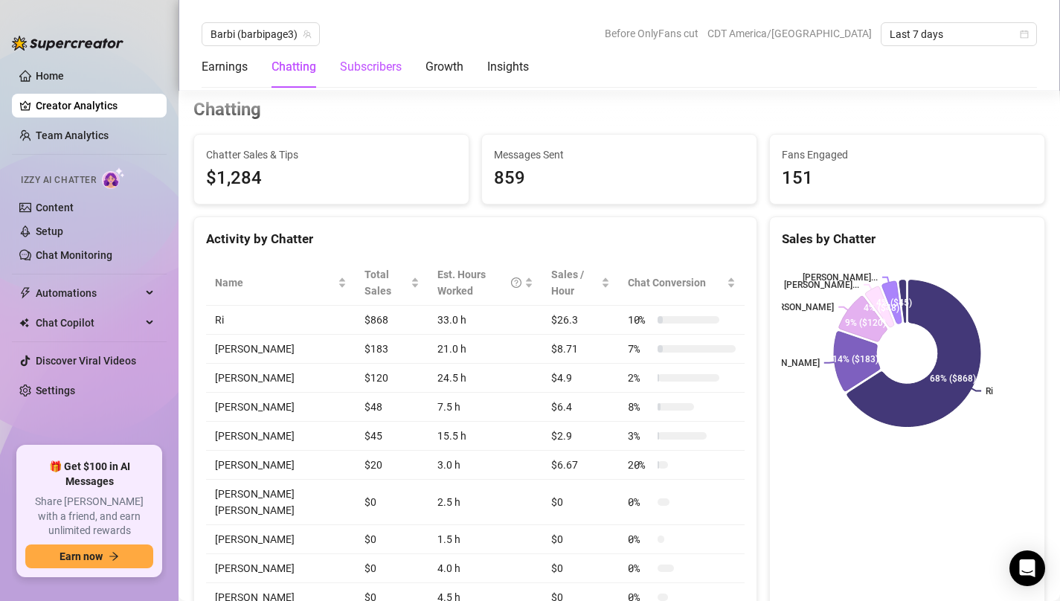
click at [388, 65] on div "Subscribers" at bounding box center [371, 67] width 62 height 18
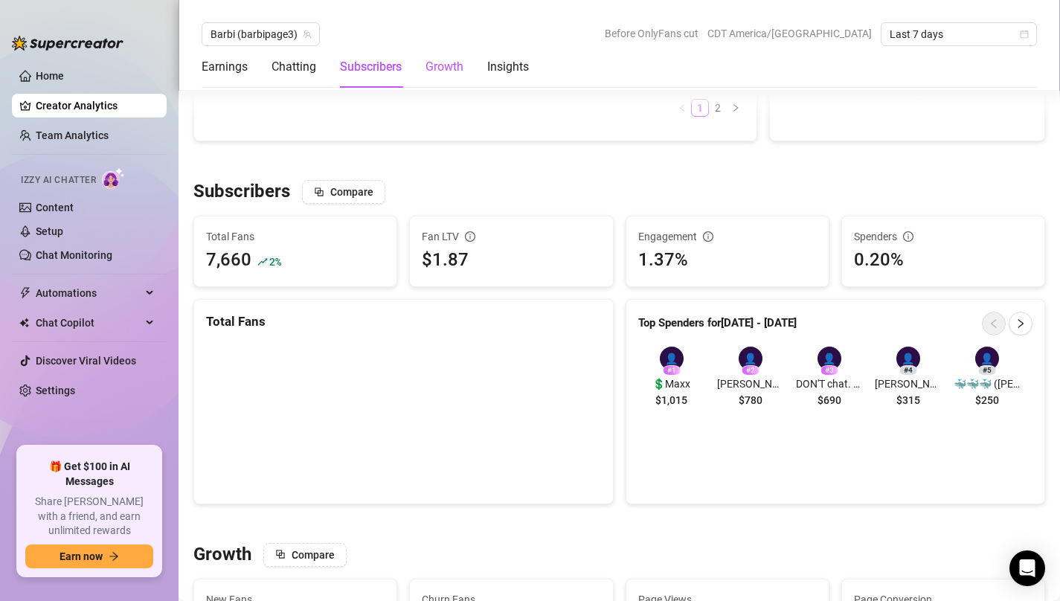
click at [450, 65] on div "Growth" at bounding box center [444, 67] width 38 height 18
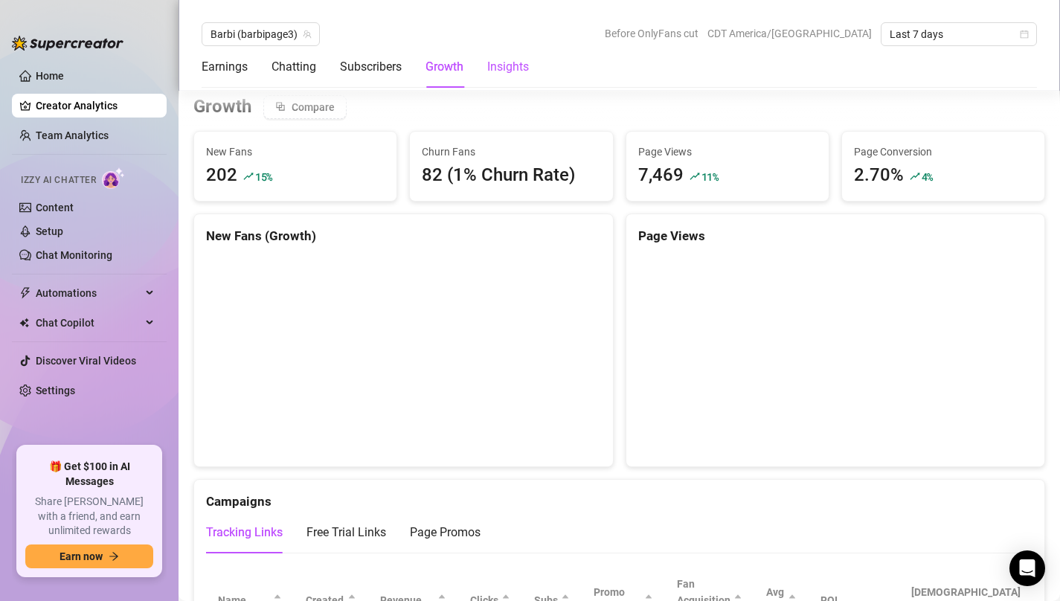
click at [499, 66] on div "Insights" at bounding box center [508, 67] width 42 height 18
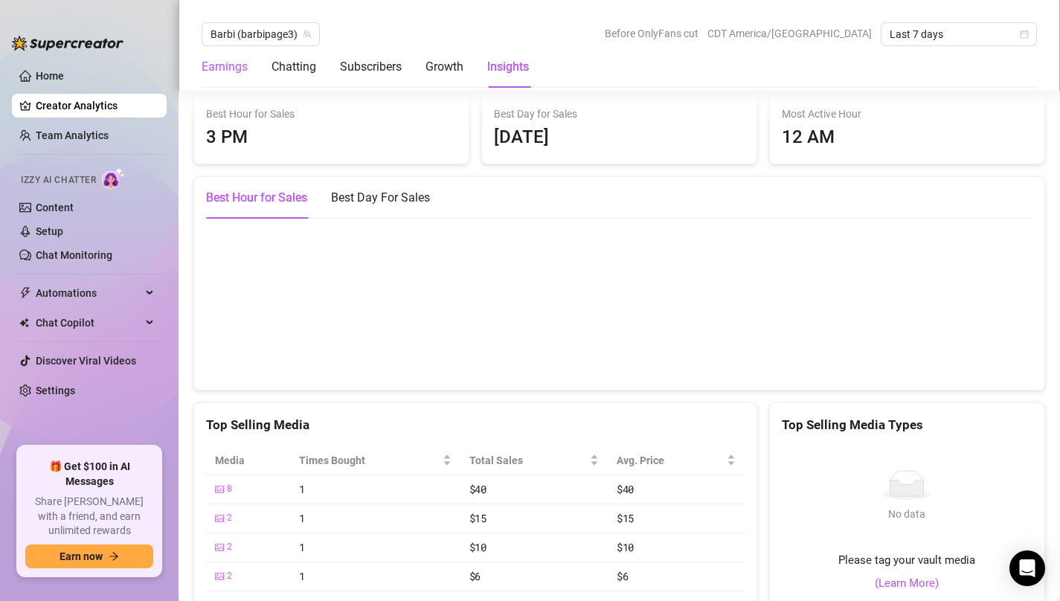
click at [237, 65] on div "Earnings" at bounding box center [225, 67] width 46 height 18
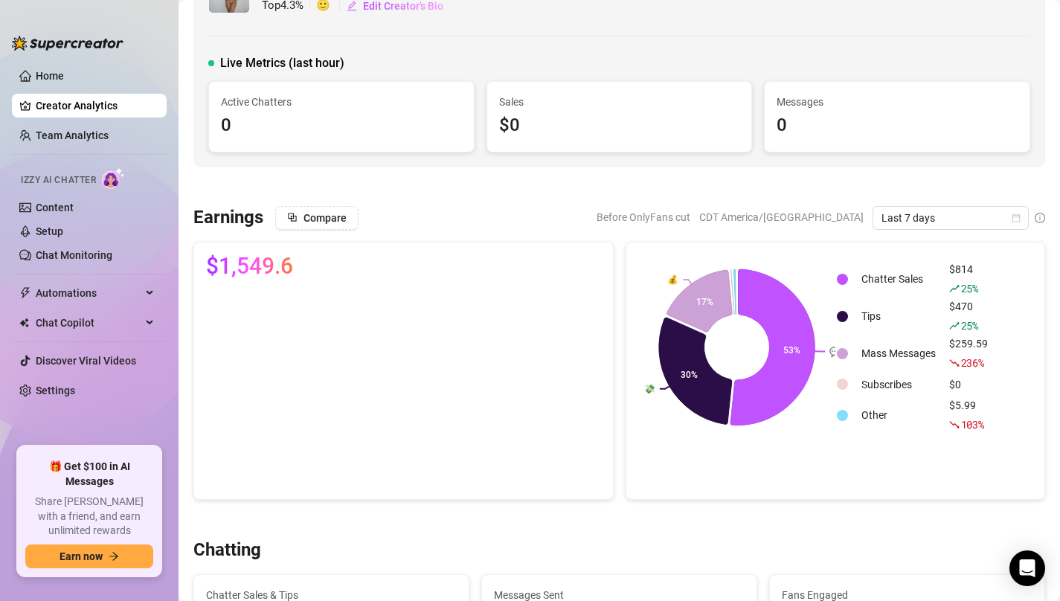
scroll to position [0, 0]
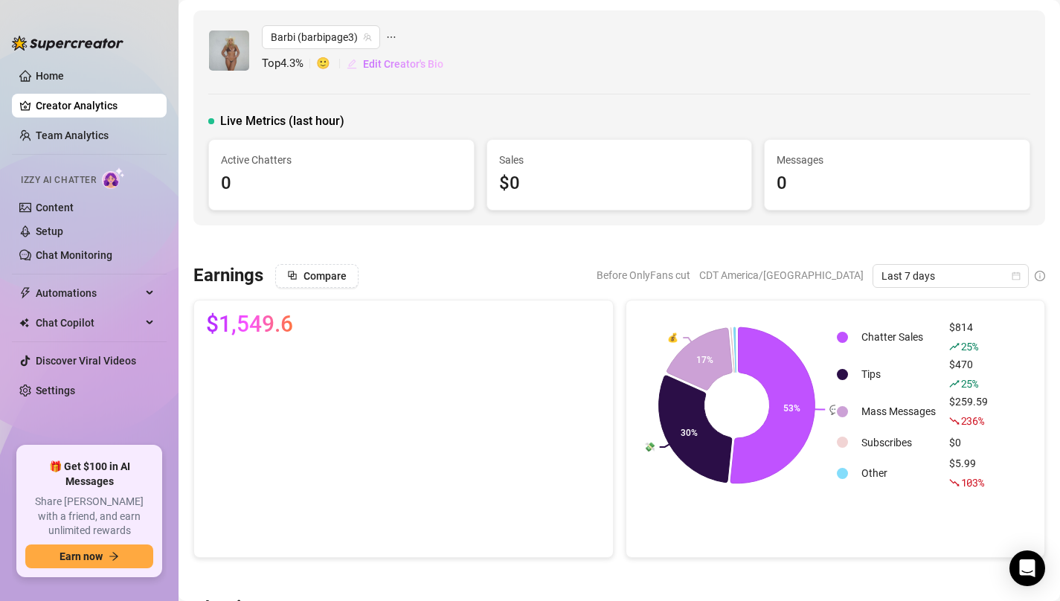
click at [388, 66] on span "Edit Creator's Bio" at bounding box center [403, 64] width 80 height 12
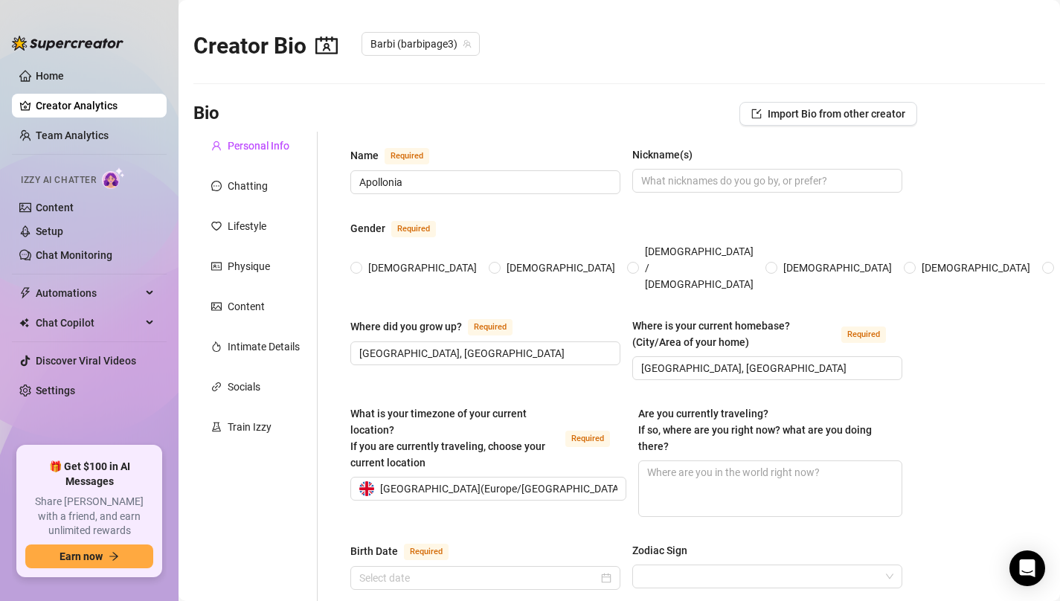
radio input "true"
type input "[DATE]"
click at [52, 225] on link "Setup" at bounding box center [50, 231] width 28 height 12
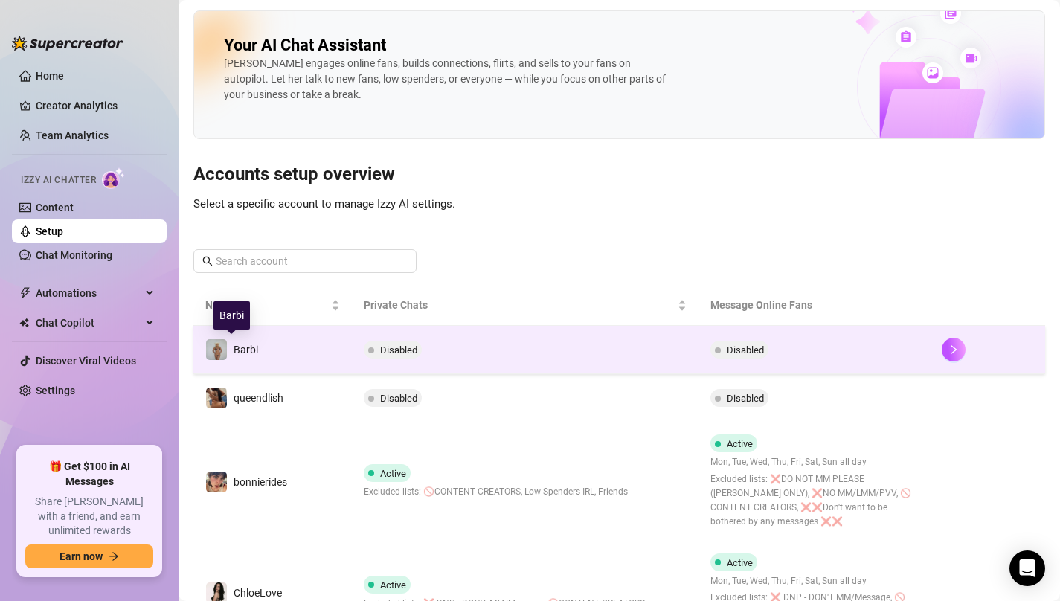
click at [239, 347] on span "Barbi" at bounding box center [246, 350] width 25 height 12
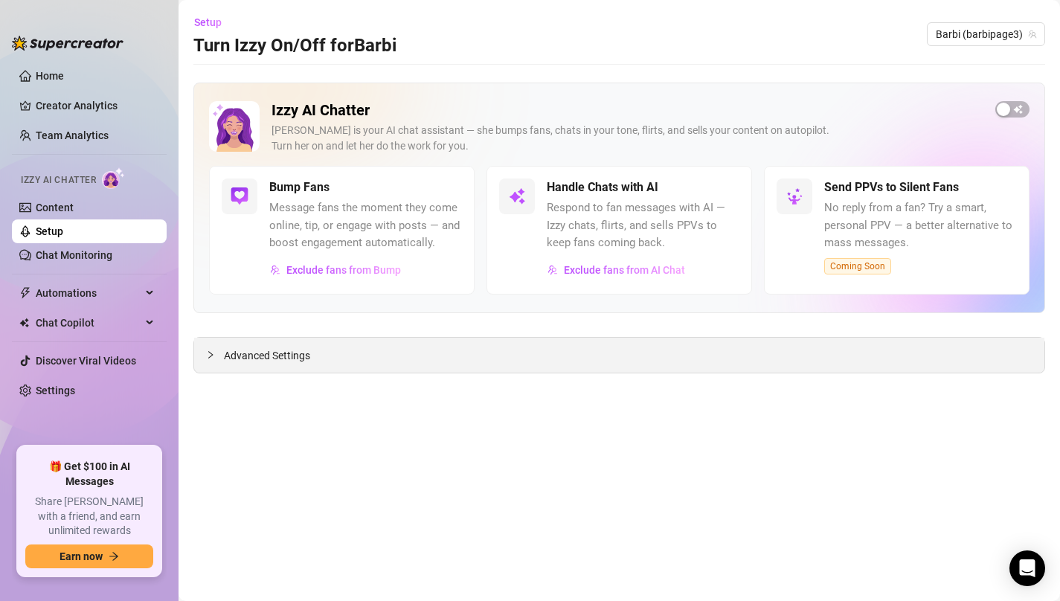
click at [214, 353] on icon "collapsed" at bounding box center [210, 354] width 9 height 9
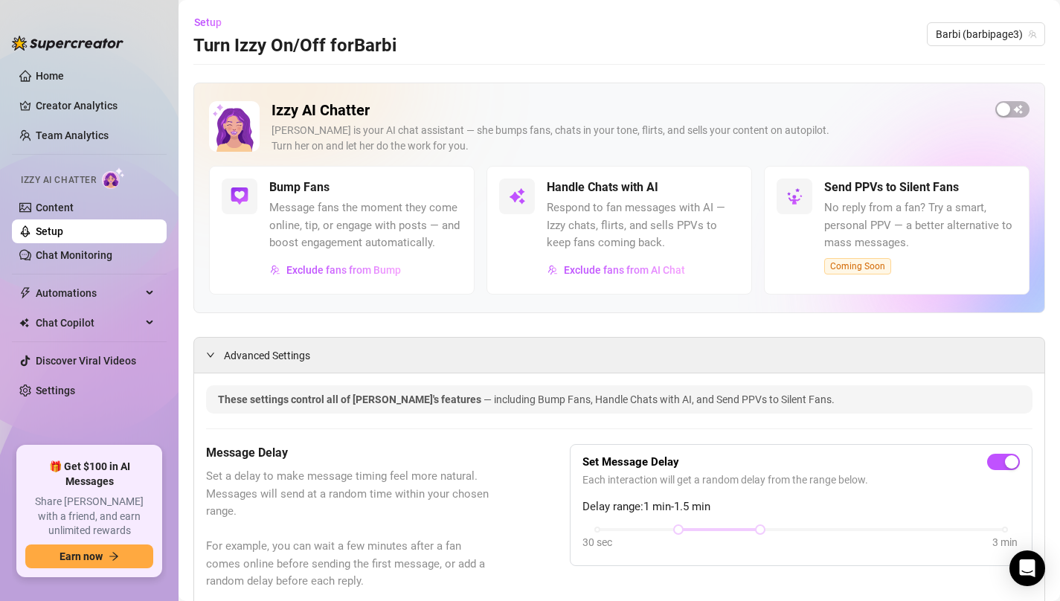
click at [236, 196] on img at bounding box center [240, 196] width 18 height 18
click at [312, 193] on h5 "Bump Fans" at bounding box center [299, 188] width 60 height 18
